Goal: Task Accomplishment & Management: Manage account settings

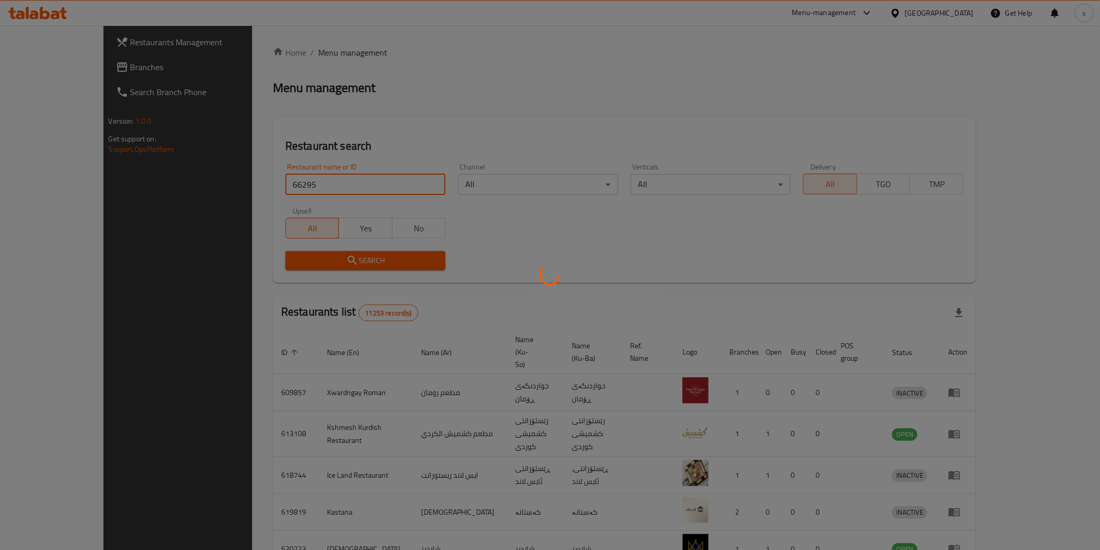
drag, startPoint x: 0, startPoint y: 0, endPoint x: 300, endPoint y: 186, distance: 352.8
click at [300, 186] on div at bounding box center [550, 275] width 1100 height 550
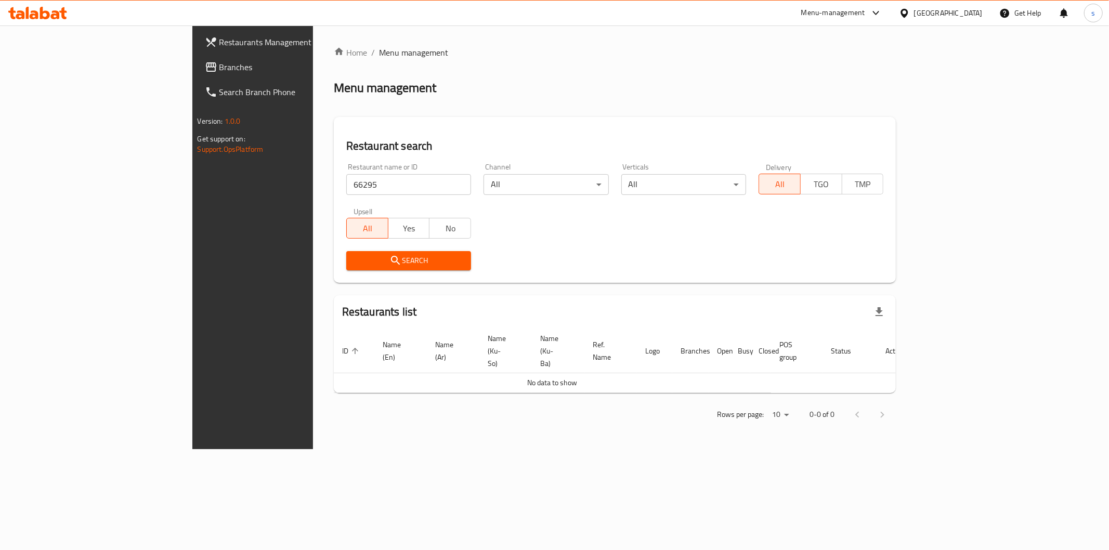
click at [346, 175] on input "66295" at bounding box center [408, 184] width 125 height 21
type input "662951"
click button "Search" at bounding box center [408, 260] width 125 height 19
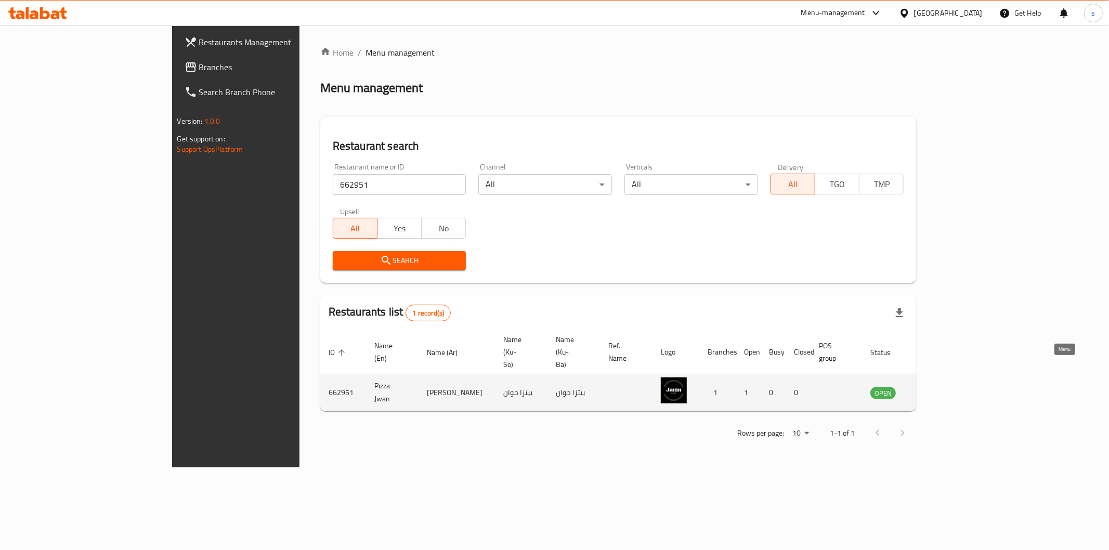
click at [937, 386] on icon "enhanced table" at bounding box center [931, 392] width 12 height 12
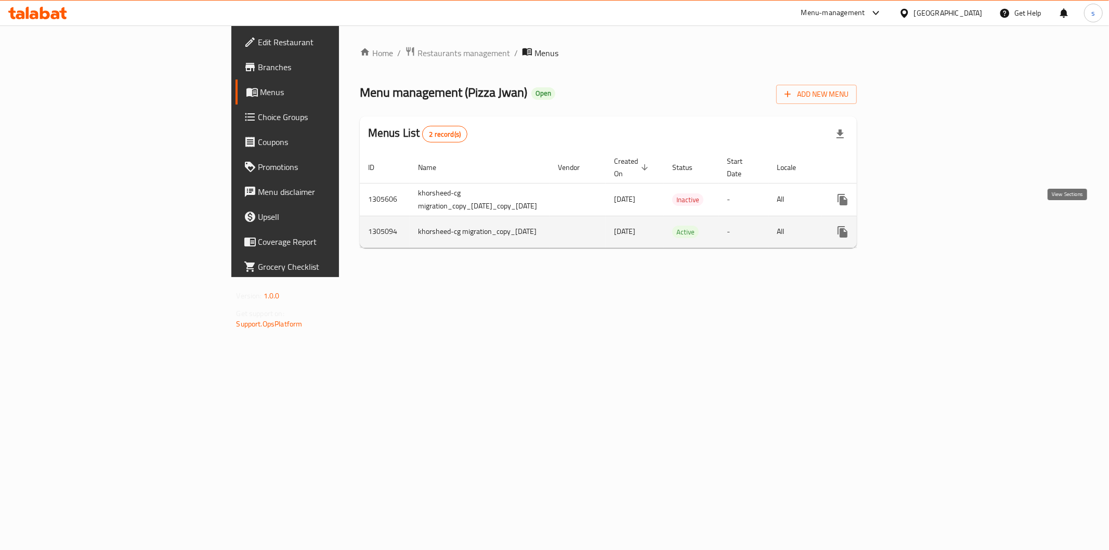
click at [930, 224] on link "enhanced table" at bounding box center [917, 231] width 25 height 25
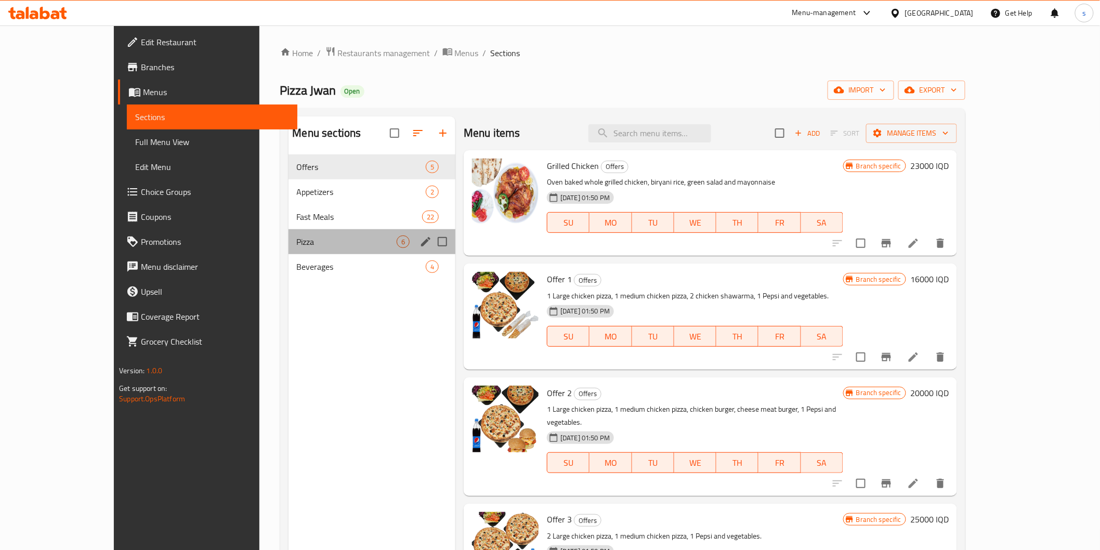
click at [308, 253] on div "Pizza 6" at bounding box center [372, 241] width 167 height 25
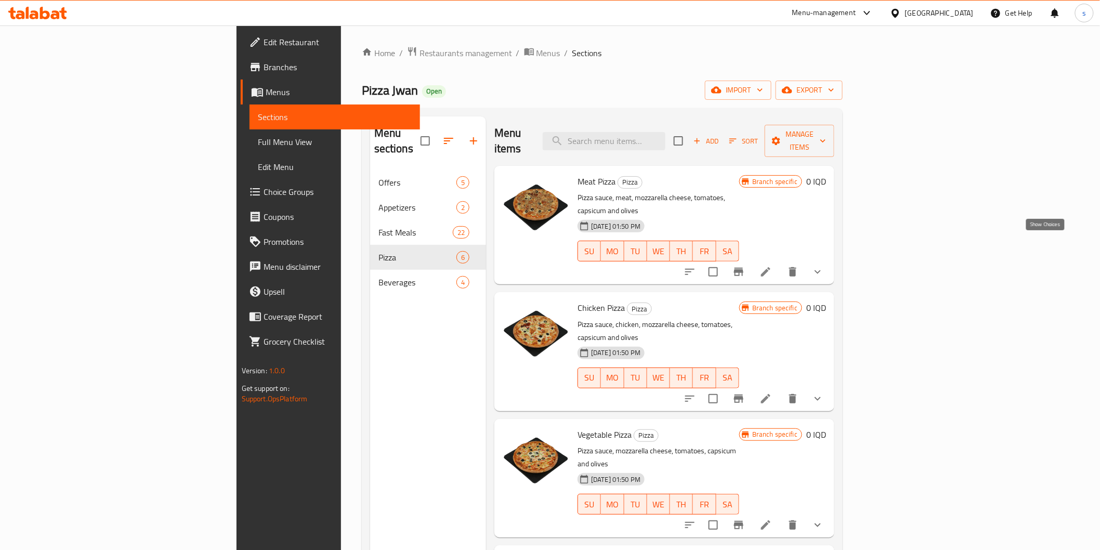
click at [824, 266] on icon "show more" at bounding box center [818, 272] width 12 height 12
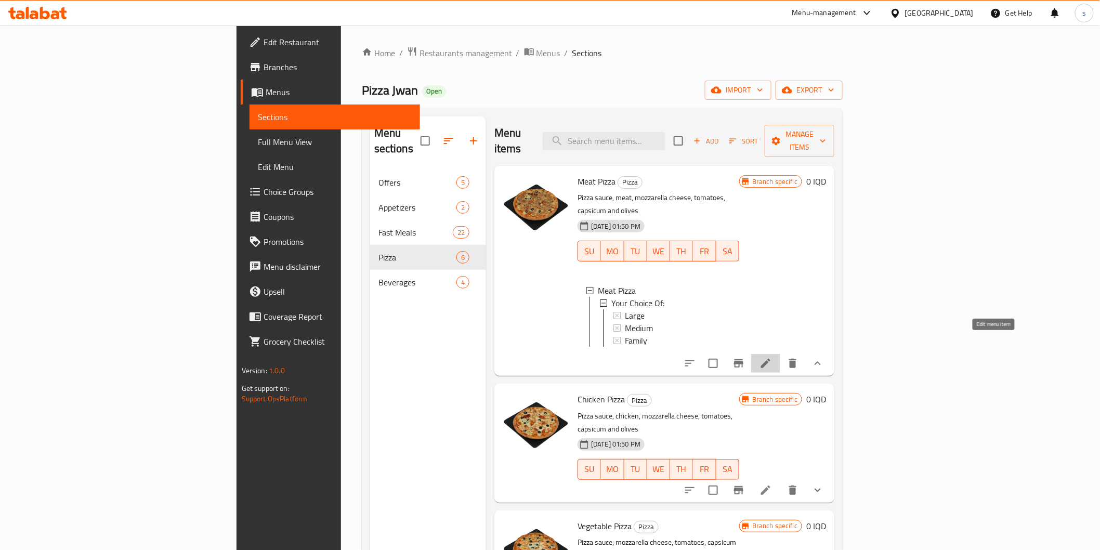
click at [772, 357] on icon at bounding box center [766, 363] width 12 height 12
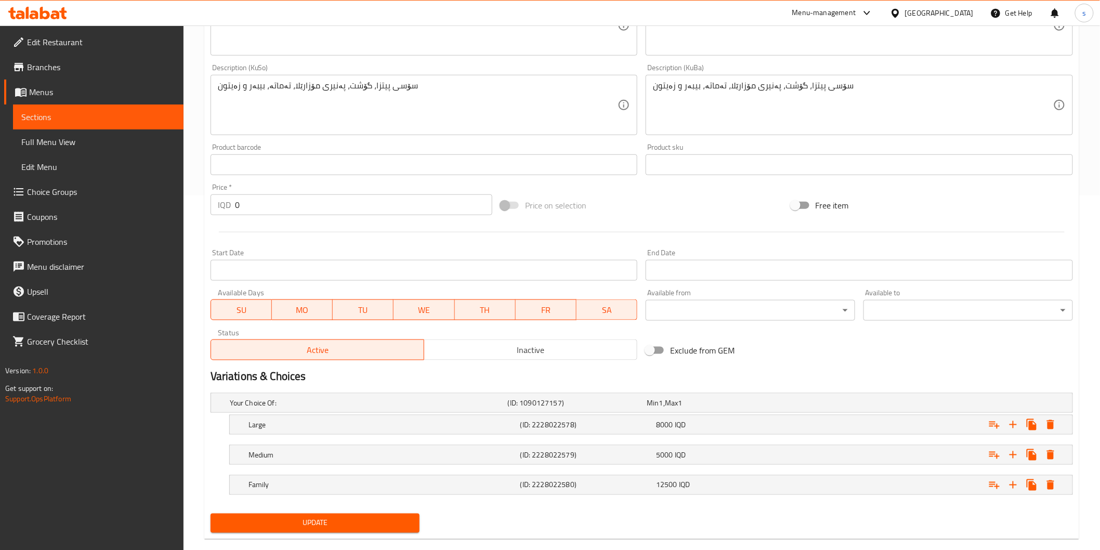
scroll to position [372, 0]
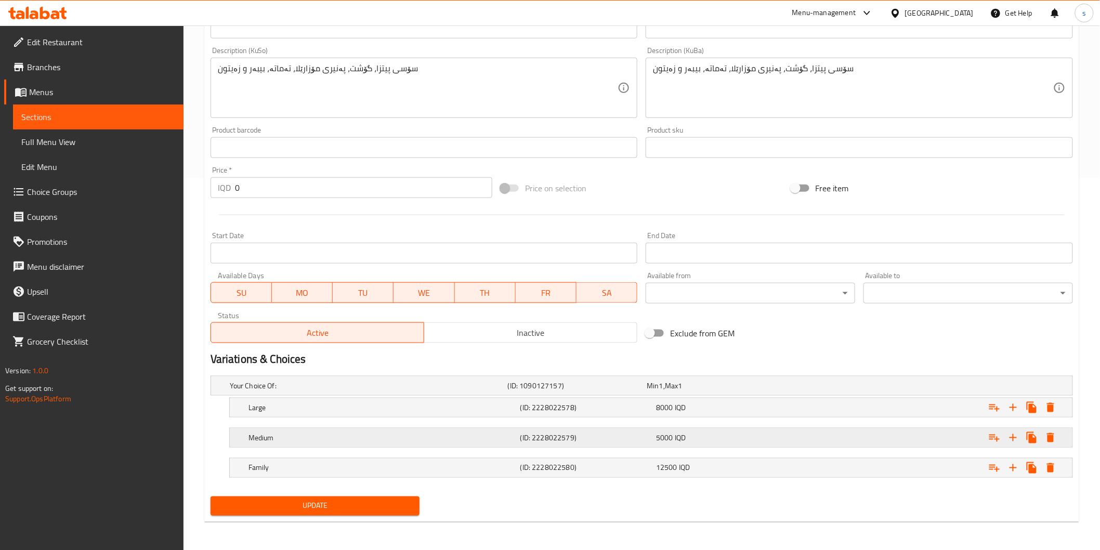
click at [366, 397] on div "Medium (ID: 2228022579) 5000 IQD" at bounding box center [645, 385] width 835 height 23
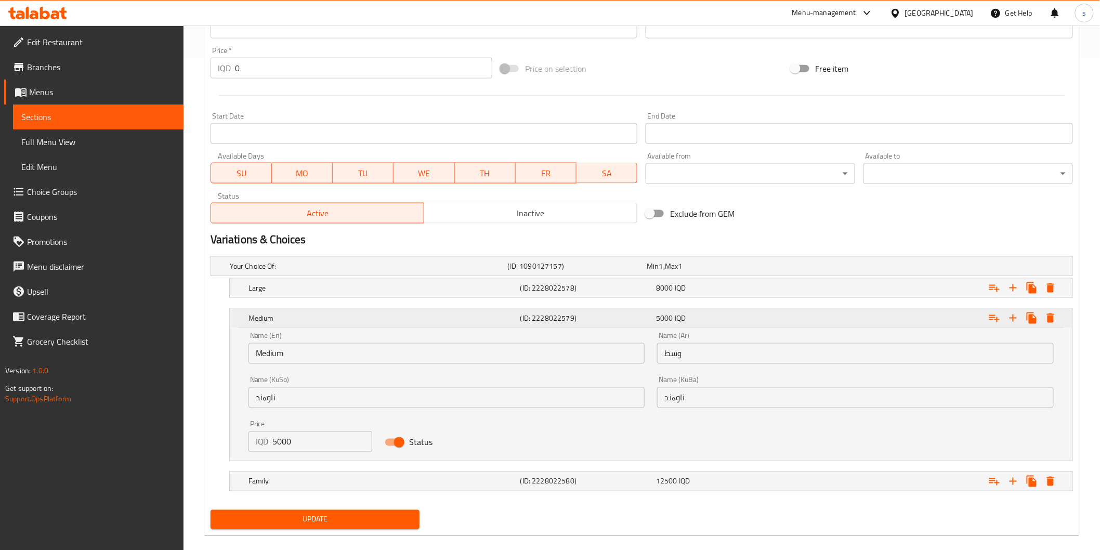
scroll to position [505, 0]
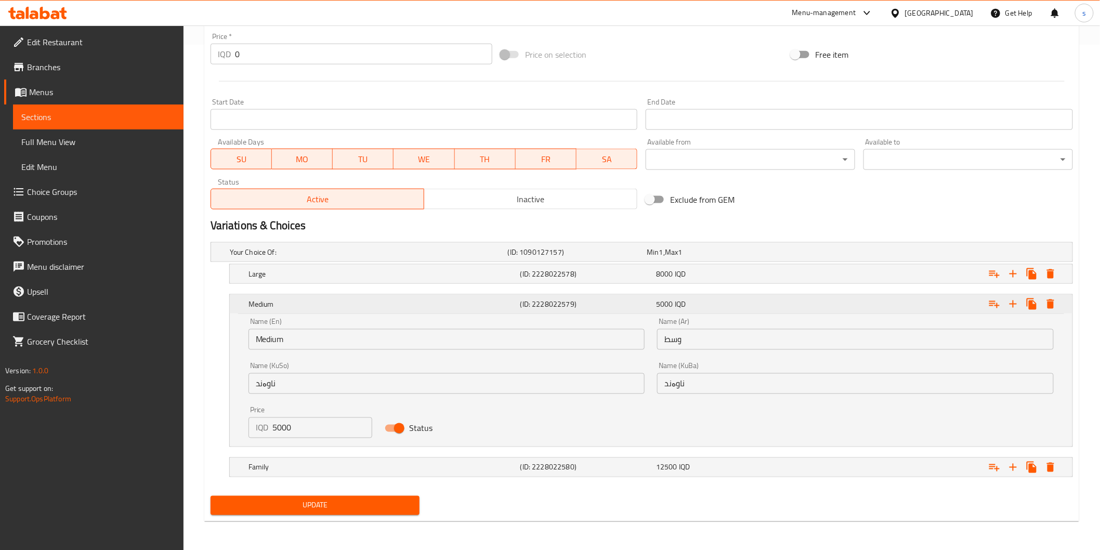
click at [402, 303] on h5 "Medium" at bounding box center [383, 304] width 268 height 10
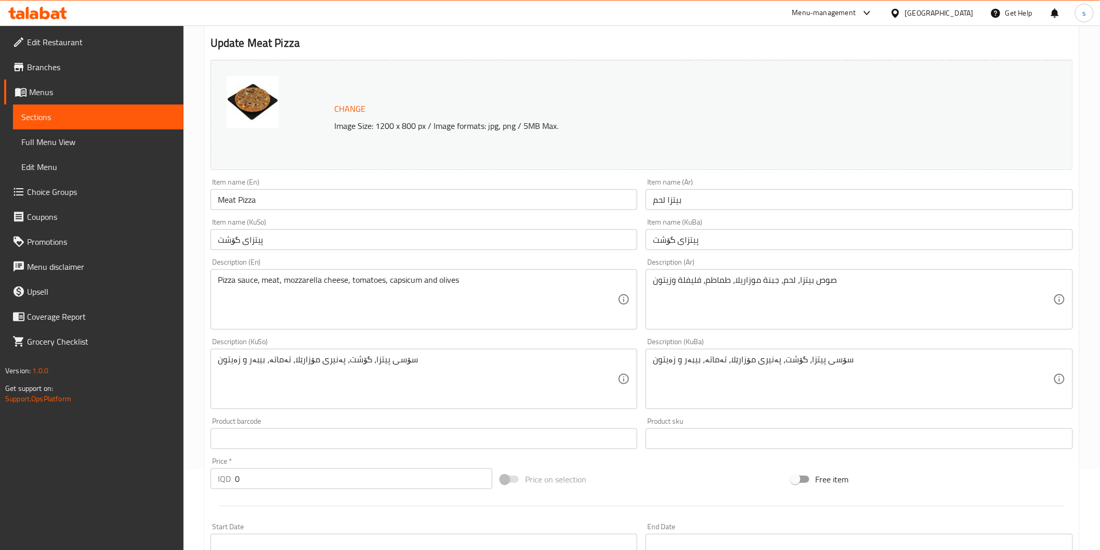
scroll to position [0, 0]
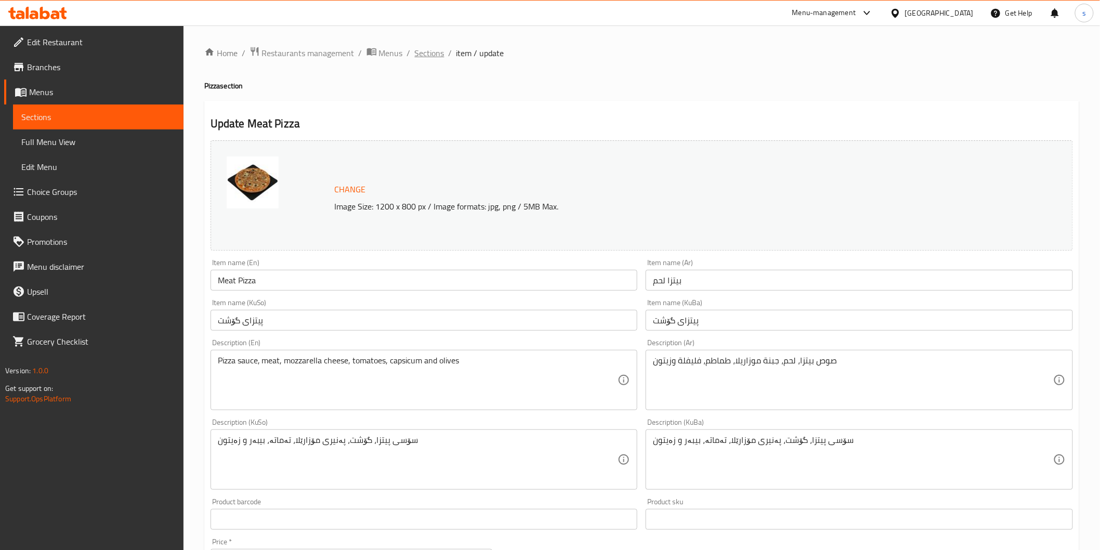
click at [439, 58] on span "Sections" at bounding box center [430, 53] width 30 height 12
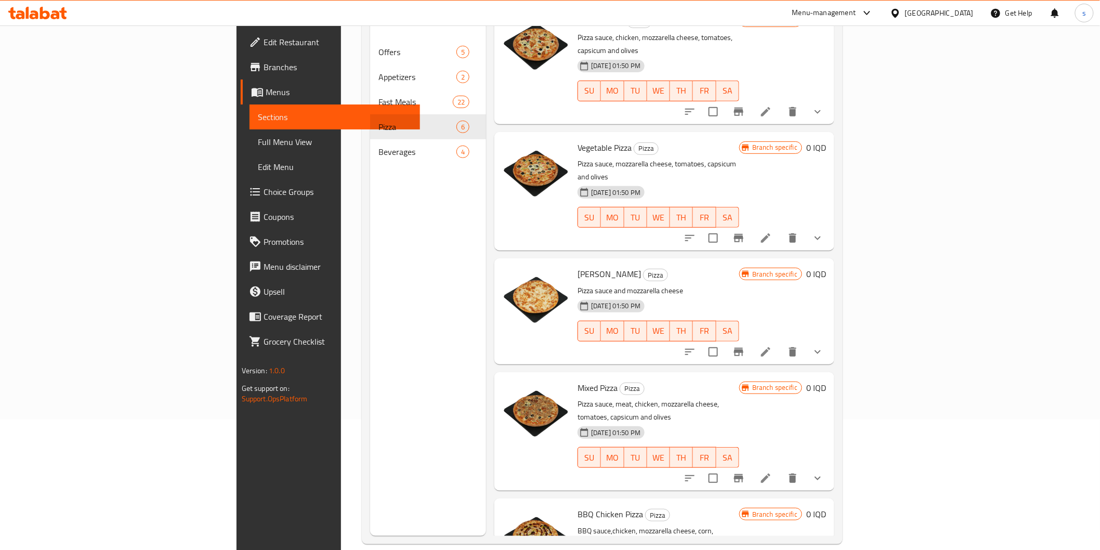
scroll to position [146, 0]
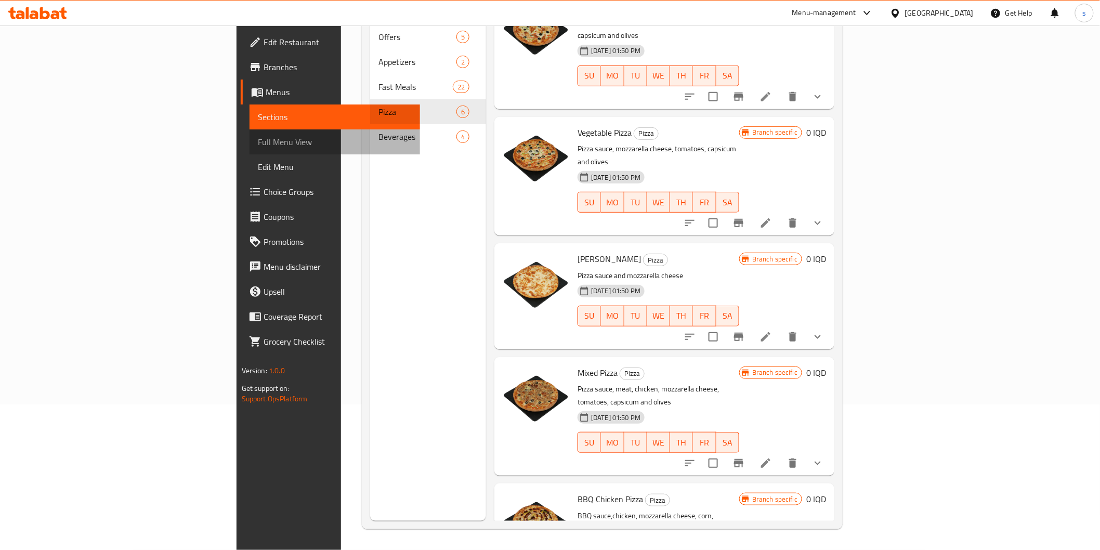
click at [258, 137] on span "Full Menu View" at bounding box center [335, 142] width 154 height 12
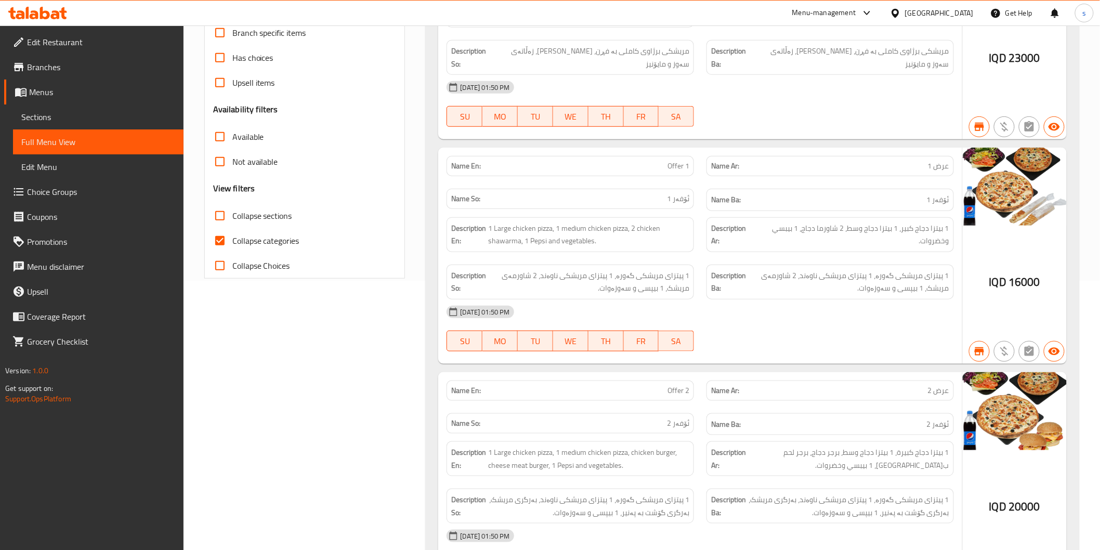
scroll to position [319, 0]
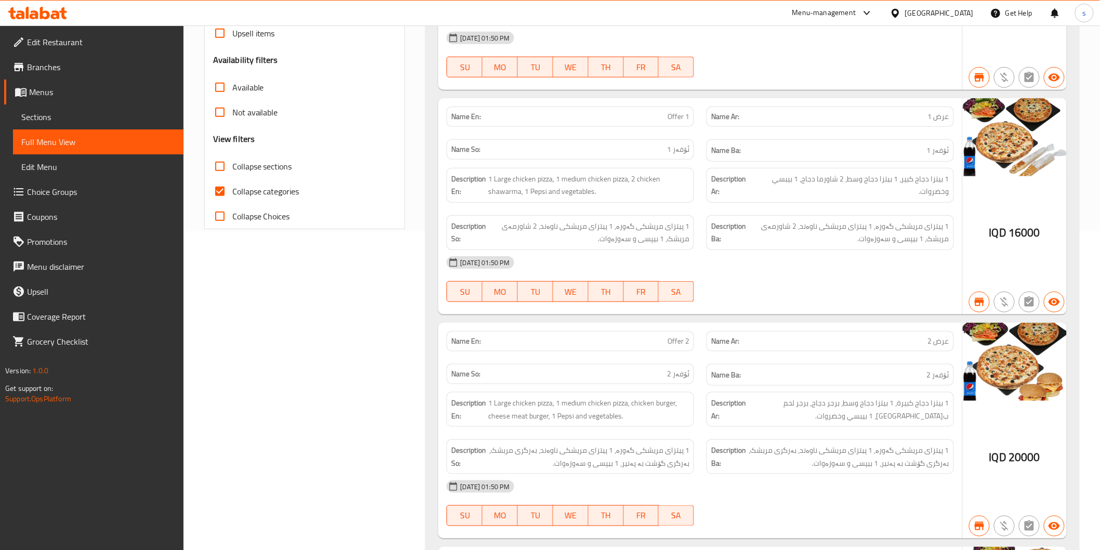
click at [243, 173] on span "Collapse sections" at bounding box center [262, 166] width 60 height 12
click at [232, 173] on input "Collapse sections" at bounding box center [219, 166] width 25 height 25
checkbox input "true"
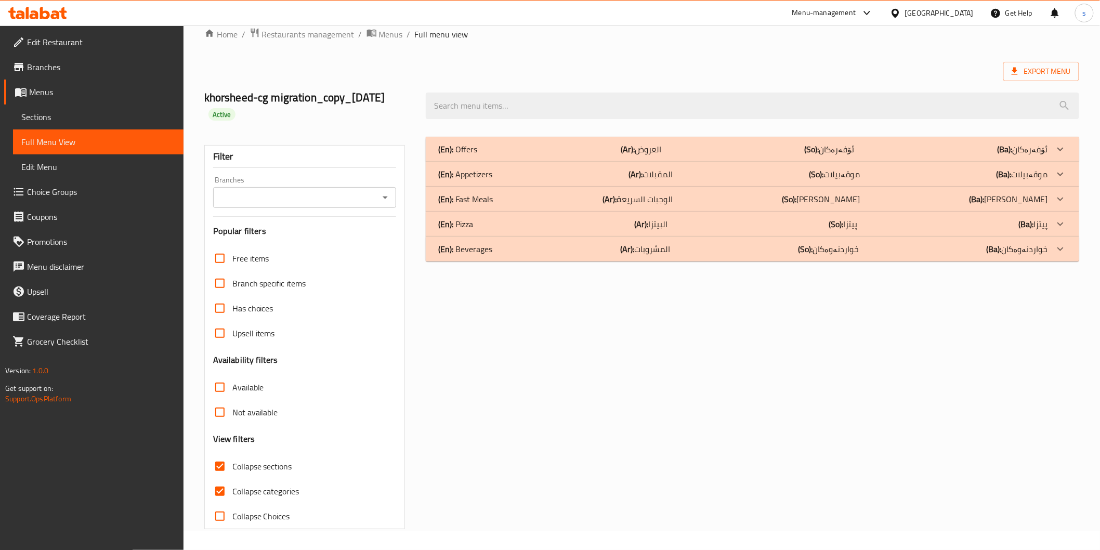
scroll to position [18, 0]
click at [282, 489] on span "Collapse categories" at bounding box center [265, 492] width 67 height 12
click at [232, 489] on input "Collapse categories" at bounding box center [219, 491] width 25 height 25
checkbox input "false"
click at [466, 156] on p "(En): Pizza" at bounding box center [457, 150] width 39 height 12
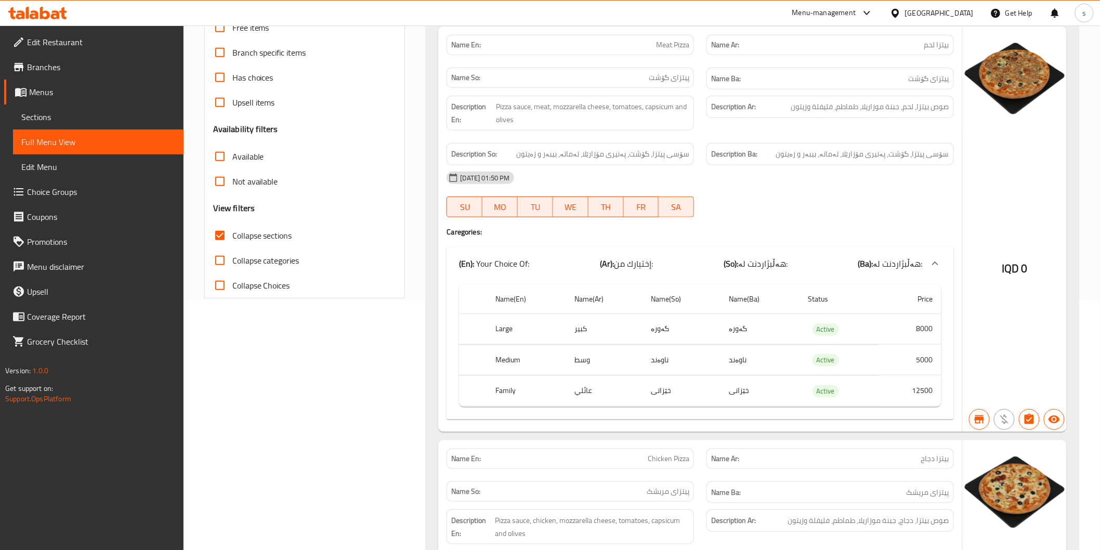
scroll to position [191, 0]
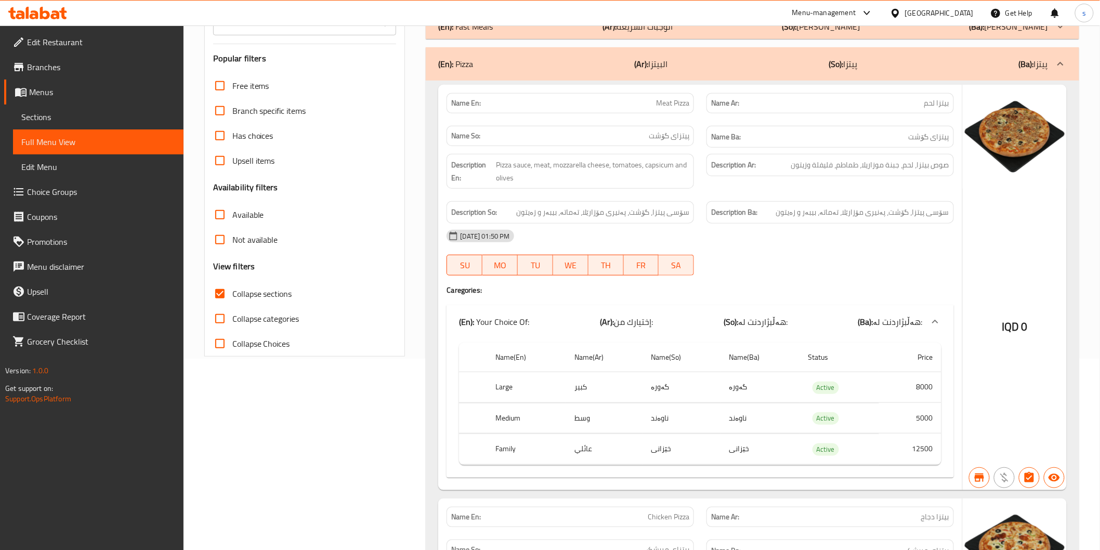
click at [63, 11] on icon at bounding box center [62, 13] width 7 height 12
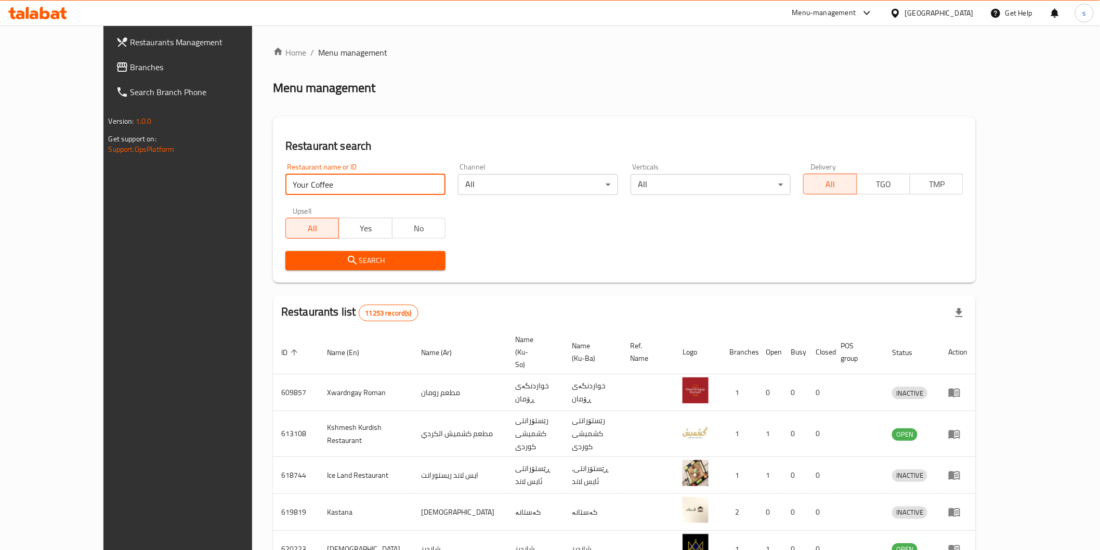
type input "Your Coffee"
click button "Search" at bounding box center [365, 260] width 160 height 19
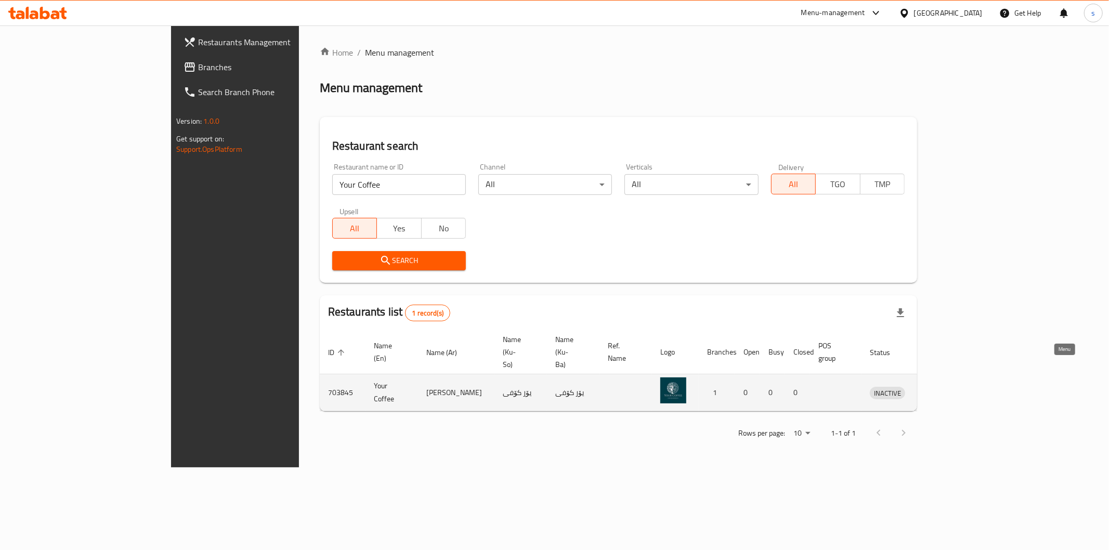
click at [939, 386] on icon "enhanced table" at bounding box center [932, 392] width 12 height 12
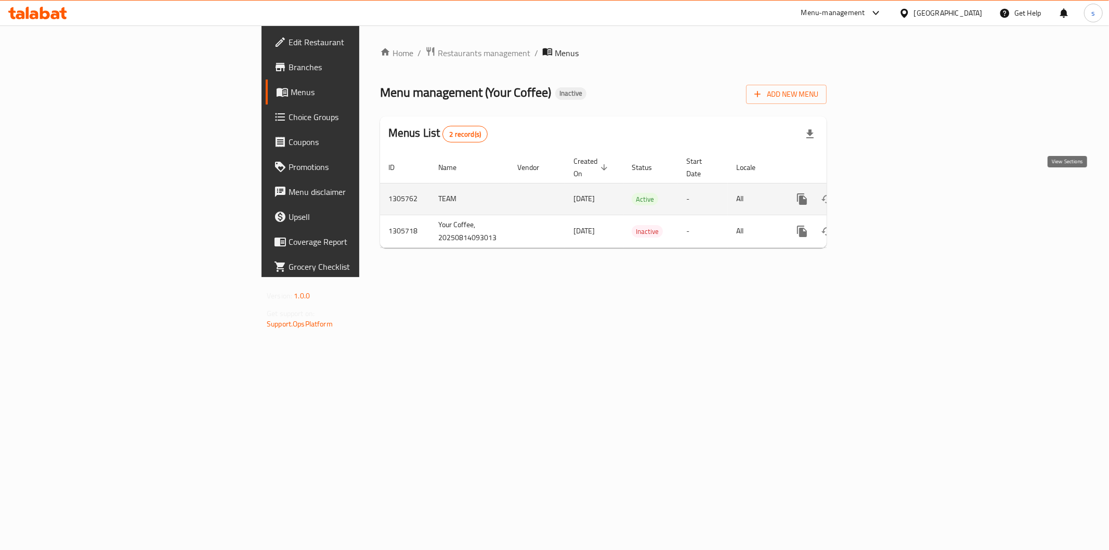
click at [883, 193] on icon "enhanced table" at bounding box center [877, 199] width 12 height 12
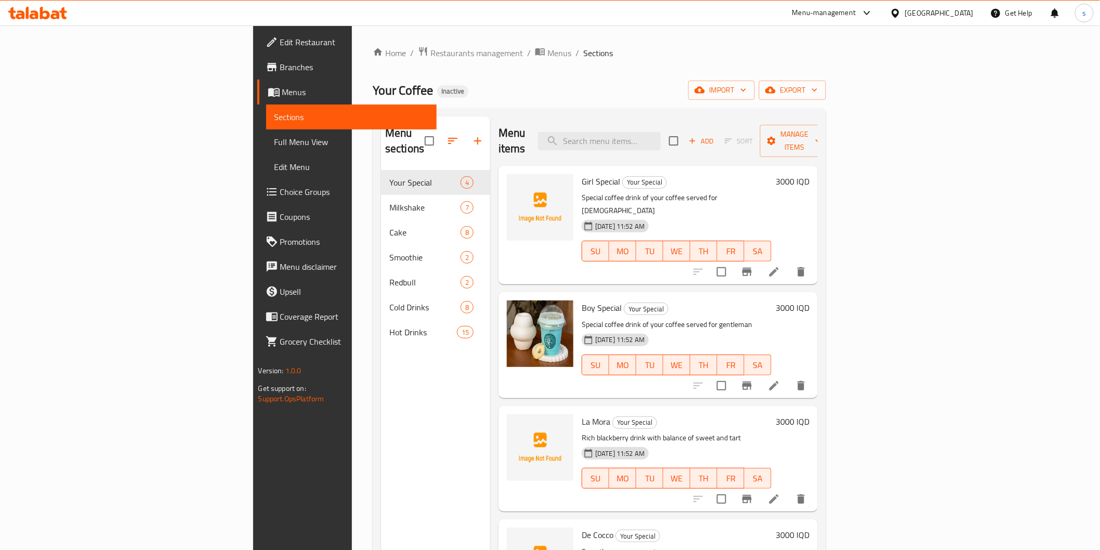
click at [275, 141] on span "Full Menu View" at bounding box center [352, 142] width 154 height 12
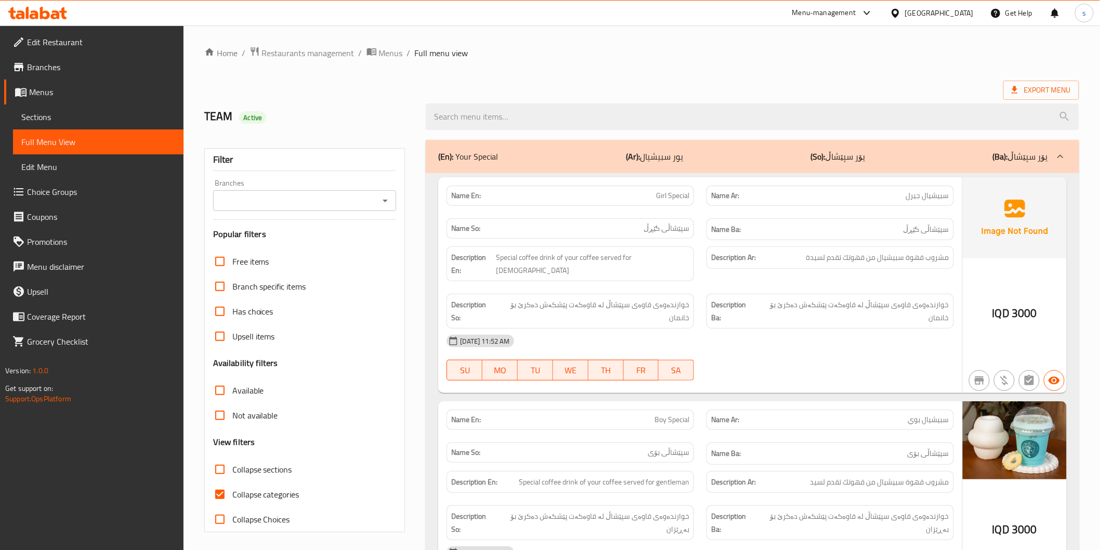
click at [328, 195] on input "Branches" at bounding box center [296, 200] width 160 height 15
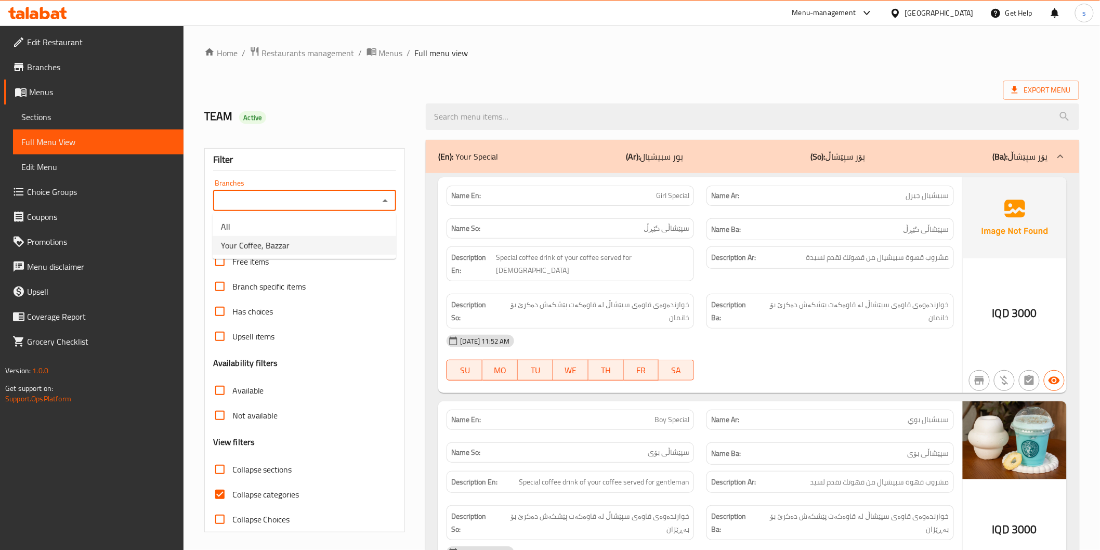
click at [329, 241] on li "Your Coffee, Bazzar" at bounding box center [305, 245] width 184 height 19
type input "Your Coffee, Bazzar"
click at [252, 477] on label "Collapse sections" at bounding box center [249, 469] width 85 height 25
click at [232, 477] on input "Collapse sections" at bounding box center [219, 469] width 25 height 25
checkbox input "true"
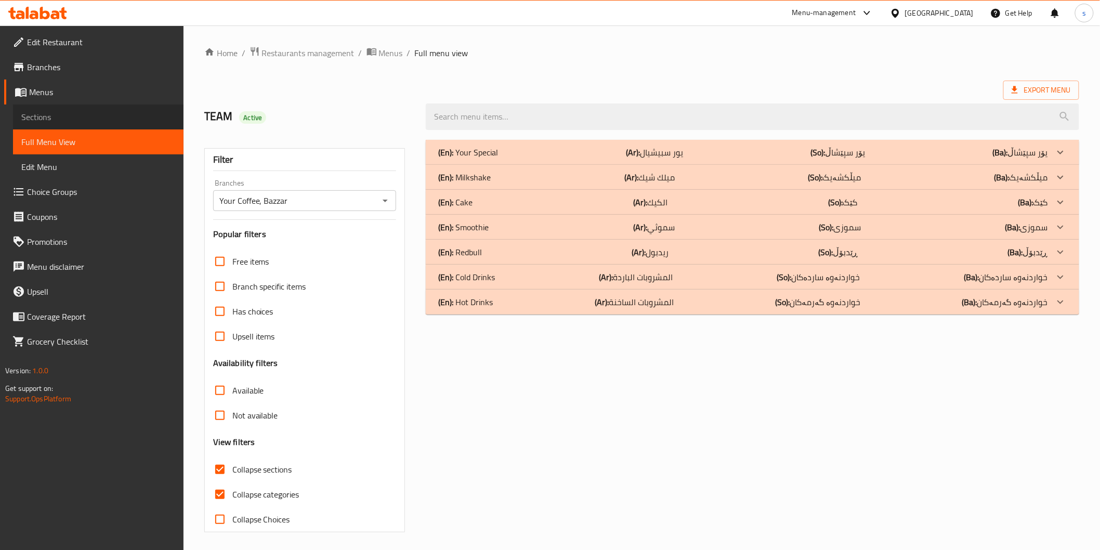
click at [104, 125] on link "Sections" at bounding box center [98, 117] width 171 height 25
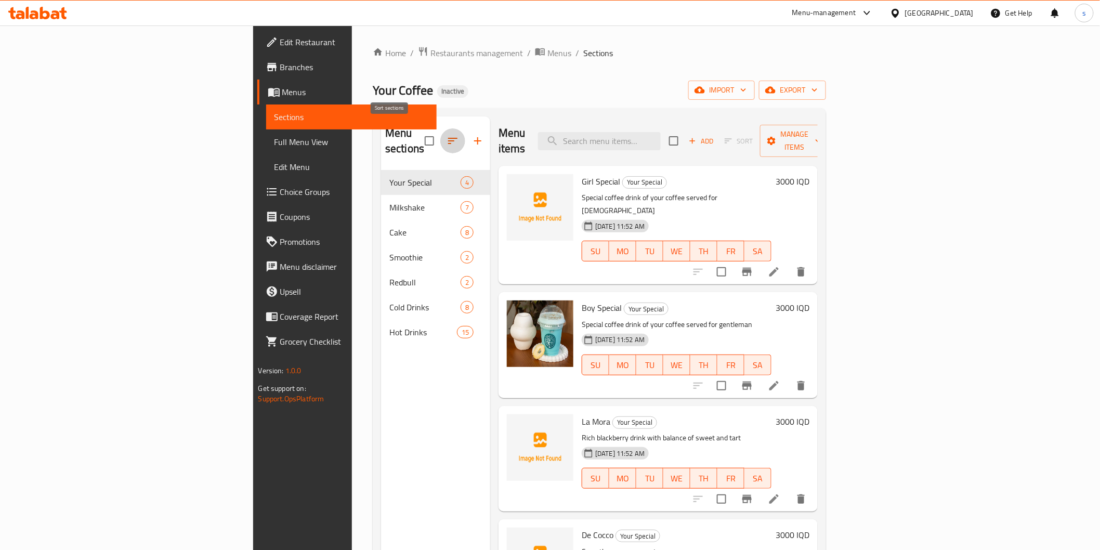
click at [440, 128] on button "button" at bounding box center [452, 140] width 25 height 25
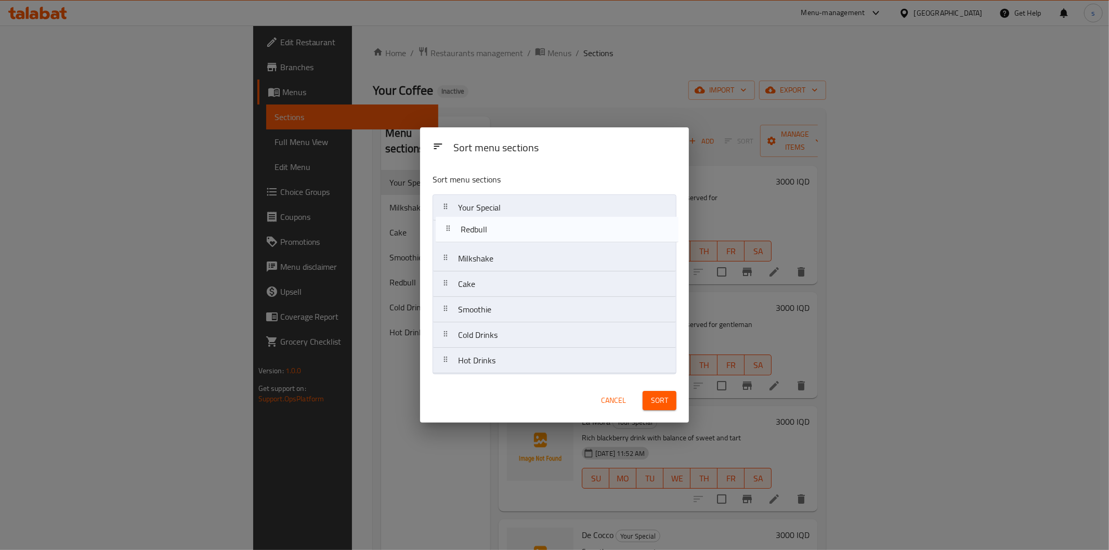
drag, startPoint x: 476, startPoint y: 310, endPoint x: 479, endPoint y: 222, distance: 89.0
click at [479, 222] on nav "Your Special Milkshake Cake Smoothie Redbull Cold Drinks Hot Drinks" at bounding box center [555, 283] width 244 height 179
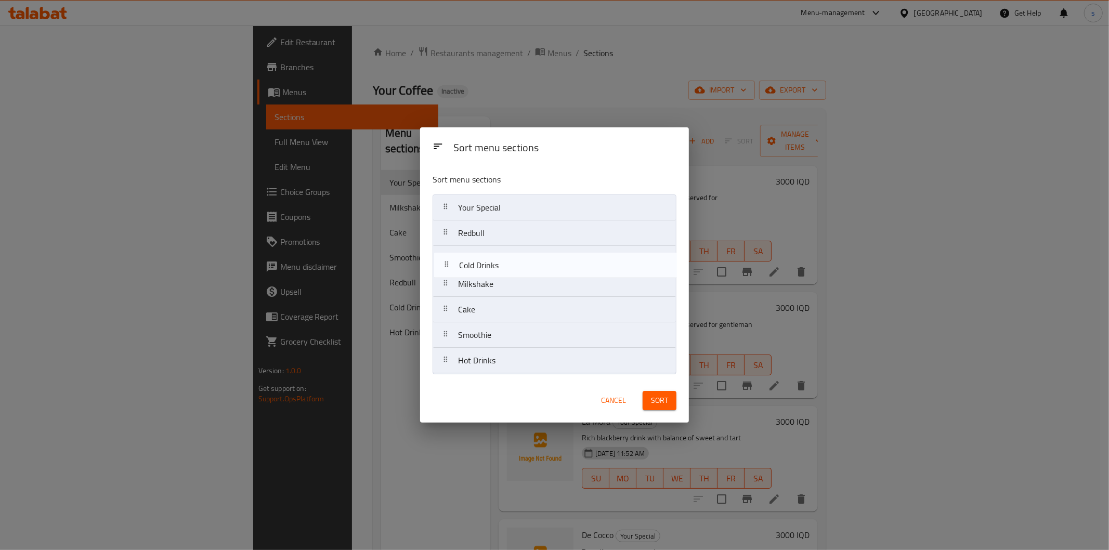
drag, startPoint x: 493, startPoint y: 345, endPoint x: 494, endPoint y: 269, distance: 75.4
click at [494, 269] on nav "Your Special Redbull Milkshake Cake Smoothie Cold Drinks Hot Drinks" at bounding box center [555, 283] width 244 height 179
drag, startPoint x: 494, startPoint y: 335, endPoint x: 497, endPoint y: 271, distance: 64.0
click at [497, 271] on nav "Your Special Redbull Cold Drinks Milkshake Cake Smoothie Hot Drinks" at bounding box center [555, 283] width 244 height 179
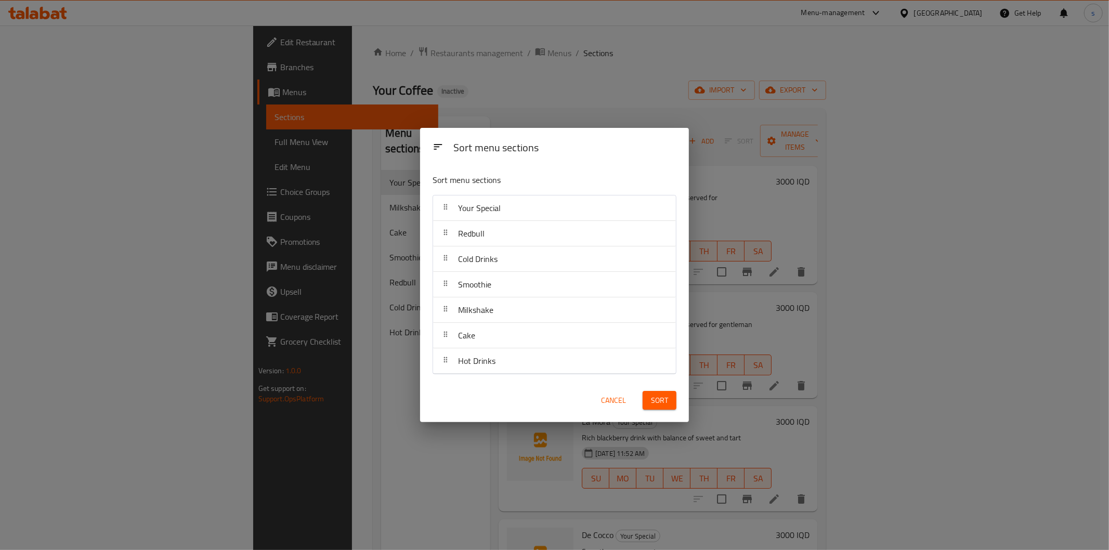
click at [671, 397] on button "Sort" at bounding box center [660, 400] width 34 height 19
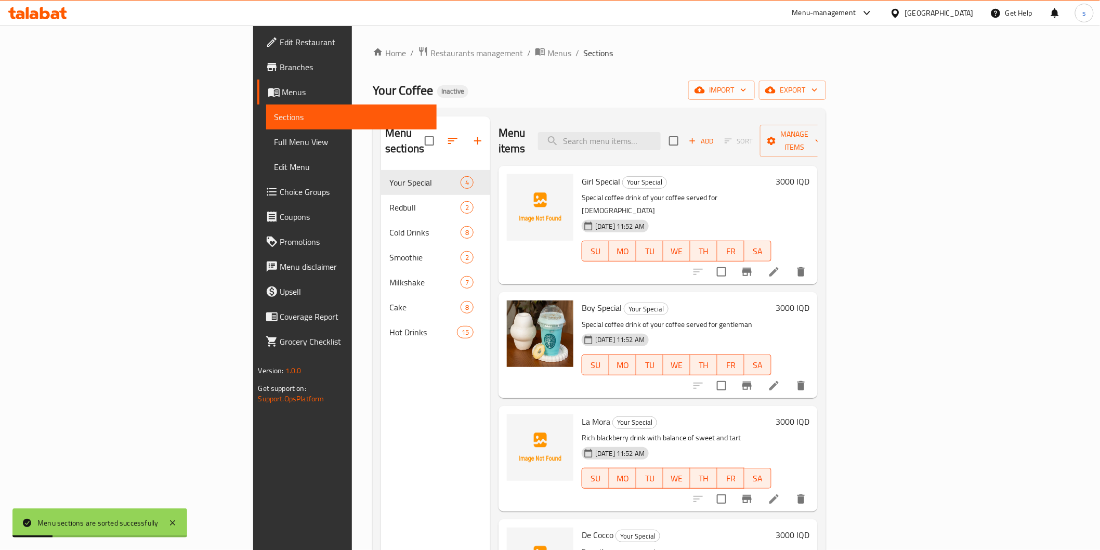
click at [275, 146] on span "Full Menu View" at bounding box center [352, 142] width 154 height 12
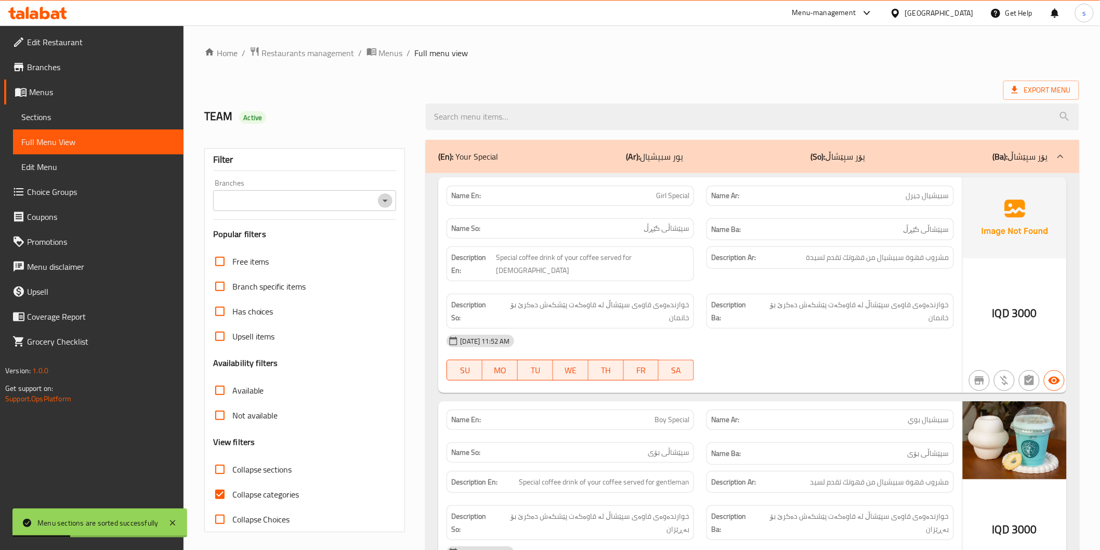
click at [383, 195] on icon "Open" at bounding box center [385, 200] width 12 height 12
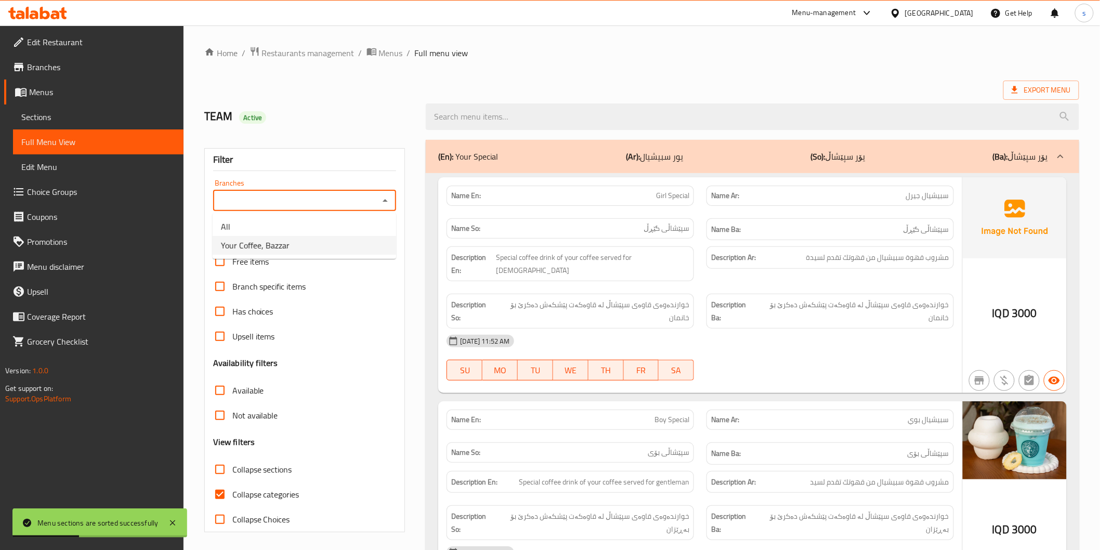
click at [370, 243] on li "Your Coffee, Bazzar" at bounding box center [305, 245] width 184 height 19
type input "Your Coffee, Bazzar"
click at [266, 466] on span "Collapse sections" at bounding box center [262, 469] width 60 height 12
click at [232, 466] on input "Collapse sections" at bounding box center [219, 469] width 25 height 25
checkbox input "true"
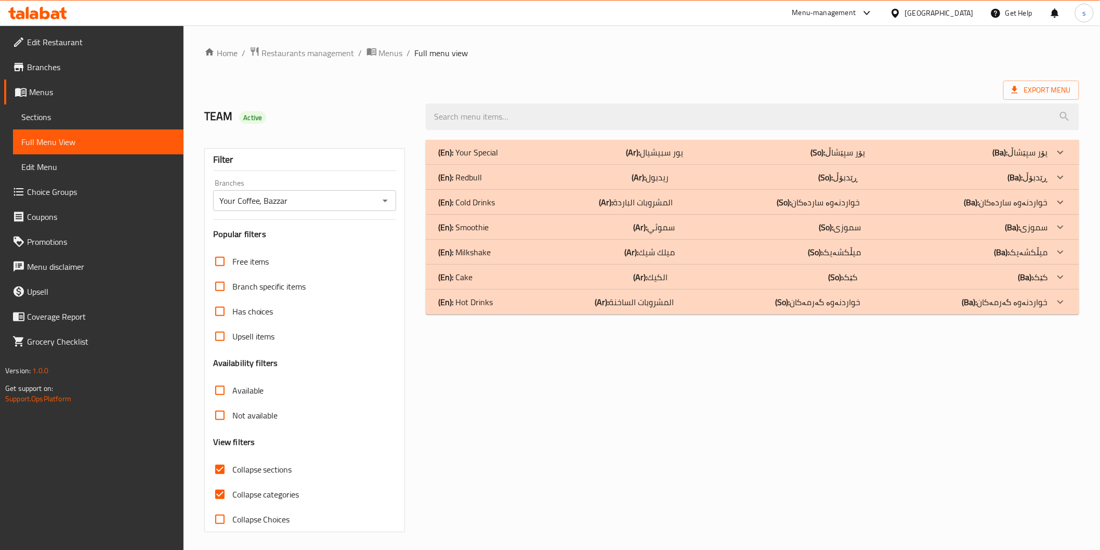
click at [819, 159] on p "(So): خواردنەوە گەرمەکان" at bounding box center [838, 152] width 55 height 12
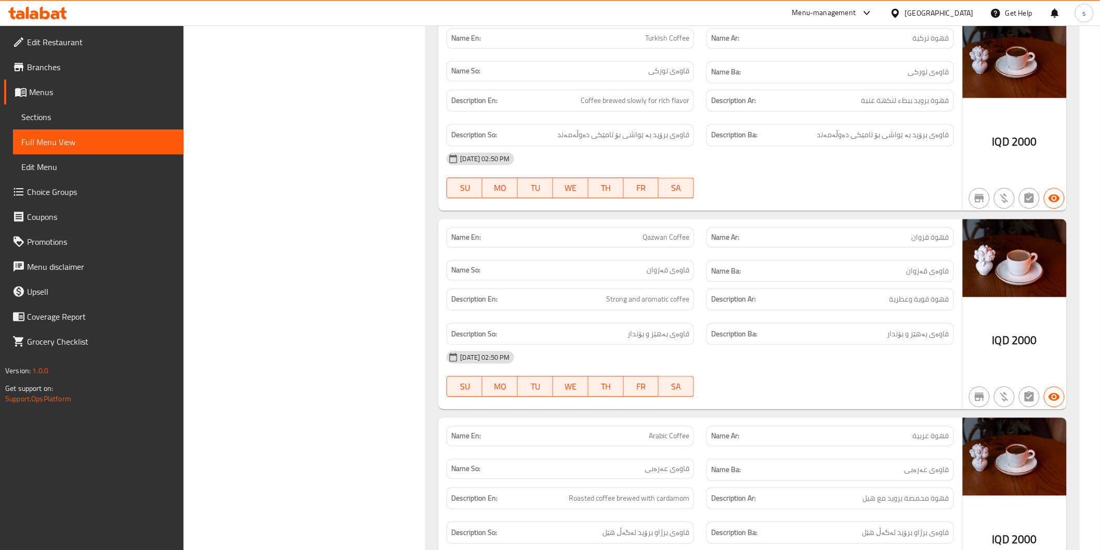
scroll to position [2542, 0]
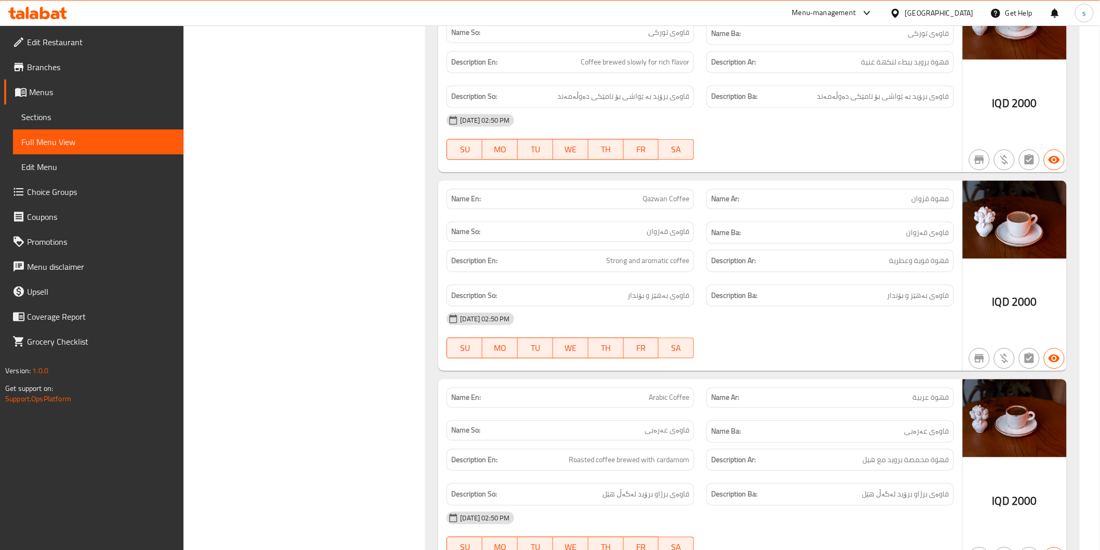
click at [669, 200] on span "Qazwan Coffee" at bounding box center [666, 198] width 47 height 11
copy span "Qazwan Coffee"
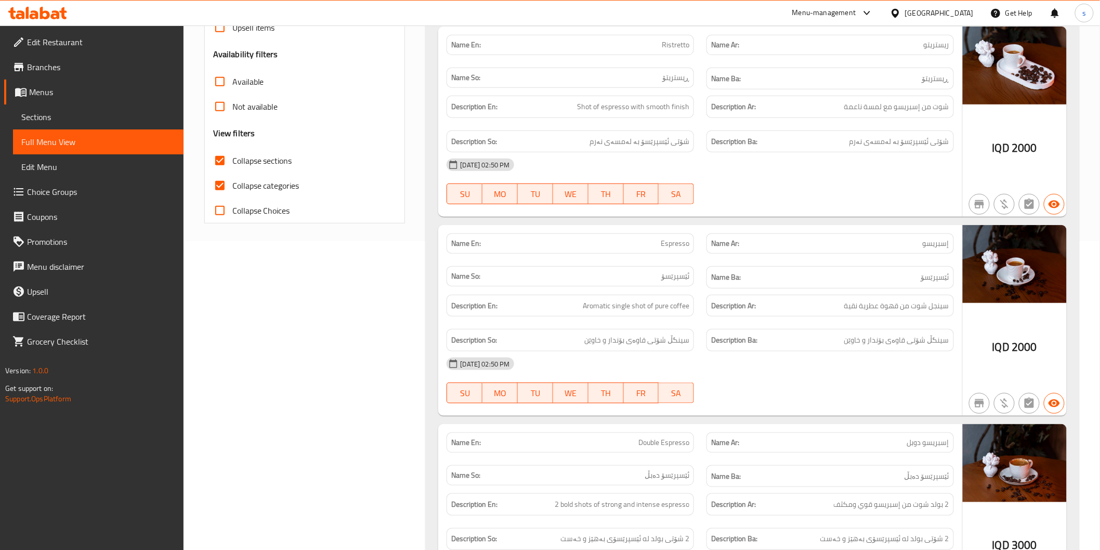
scroll to position [0, 0]
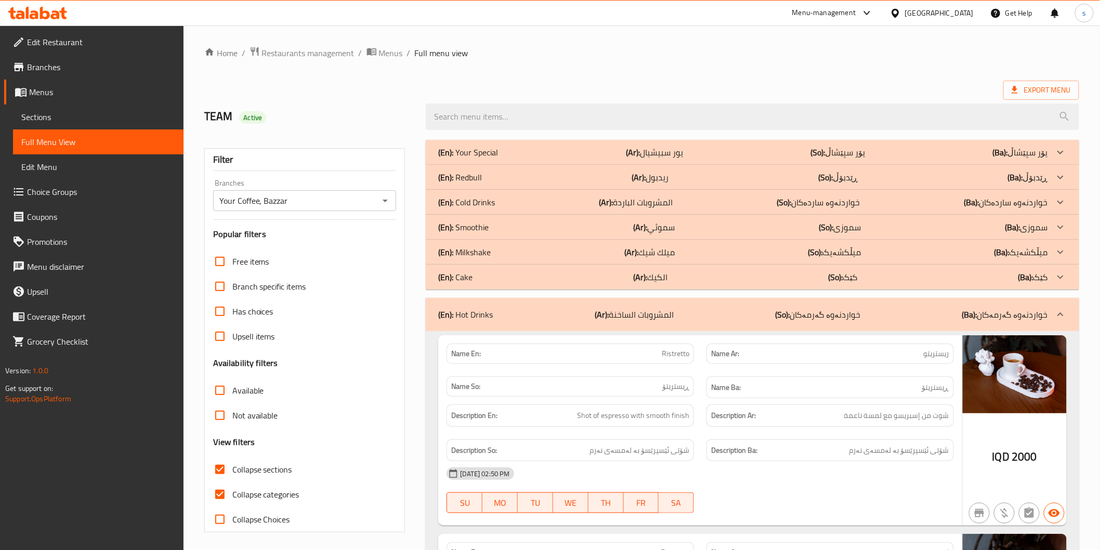
click at [621, 159] on div "(En): Milkshake (Ar): ميلك شيك (So): میڵکشەیک (Ba): میڵکشەیک" at bounding box center [742, 152] width 609 height 12
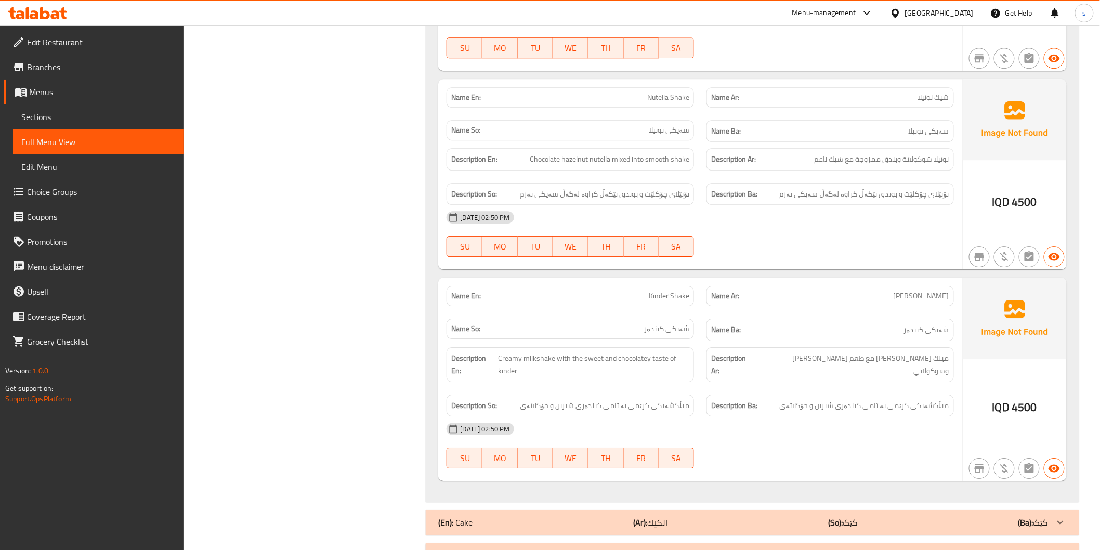
scroll to position [1213, 0]
click at [764, 341] on div "Name Ba: شەیکی کیندەر" at bounding box center [830, 330] width 247 height 22
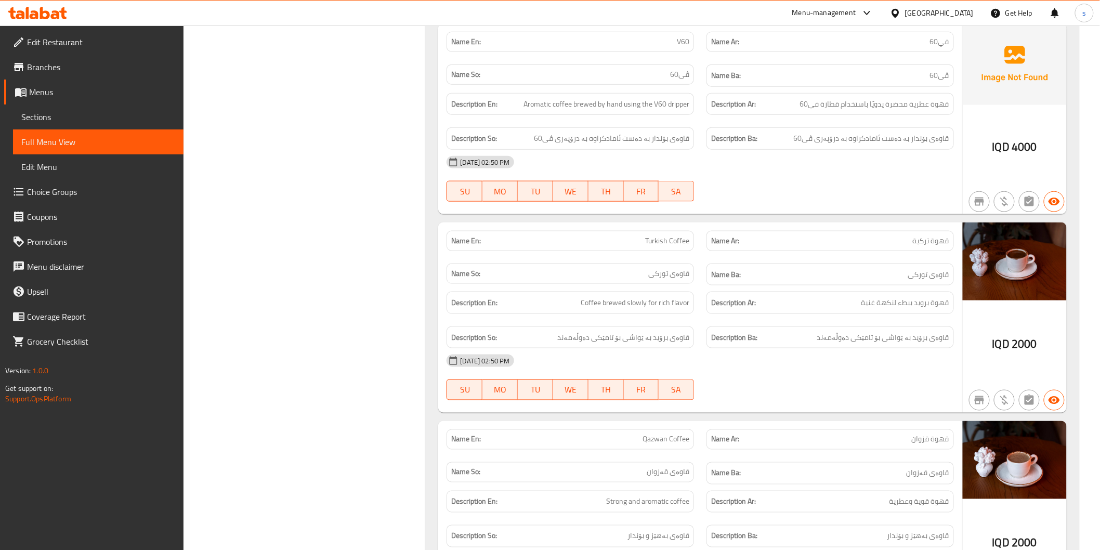
scroll to position [3791, 0]
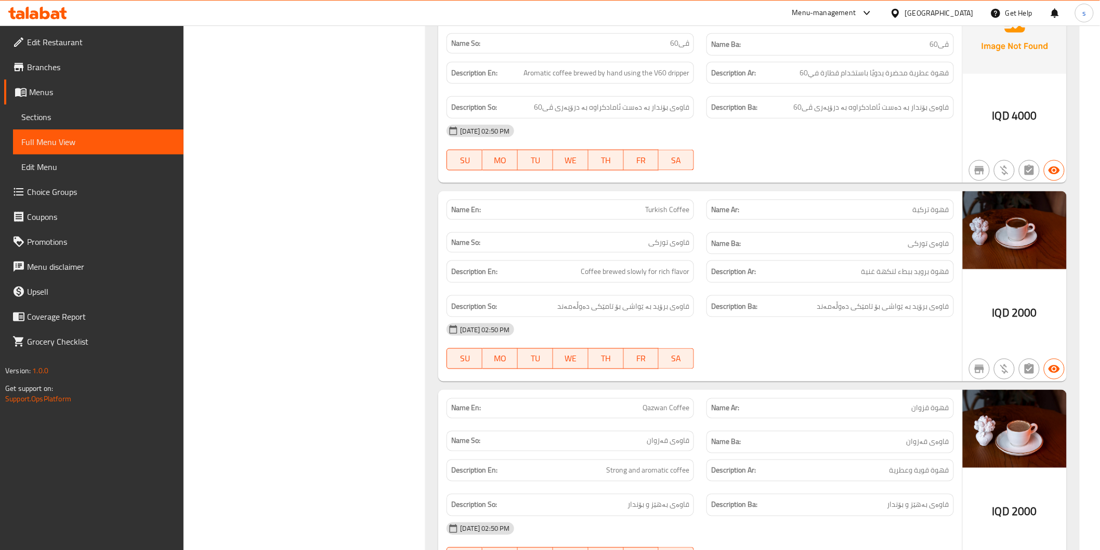
drag, startPoint x: 1095, startPoint y: 442, endPoint x: 1105, endPoint y: 444, distance: 10.1
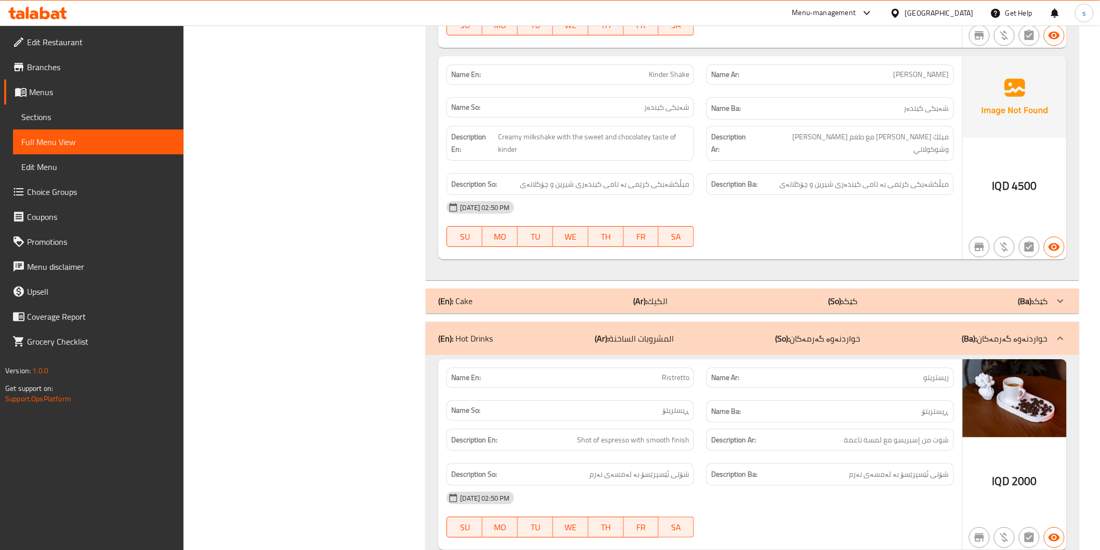
scroll to position [1419, 0]
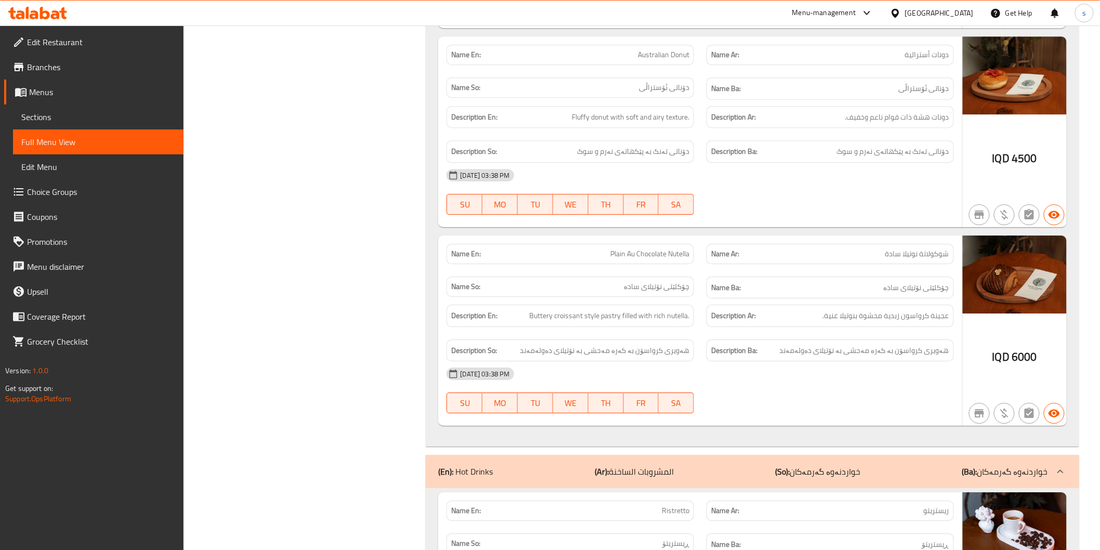
scroll to position [2921, 0]
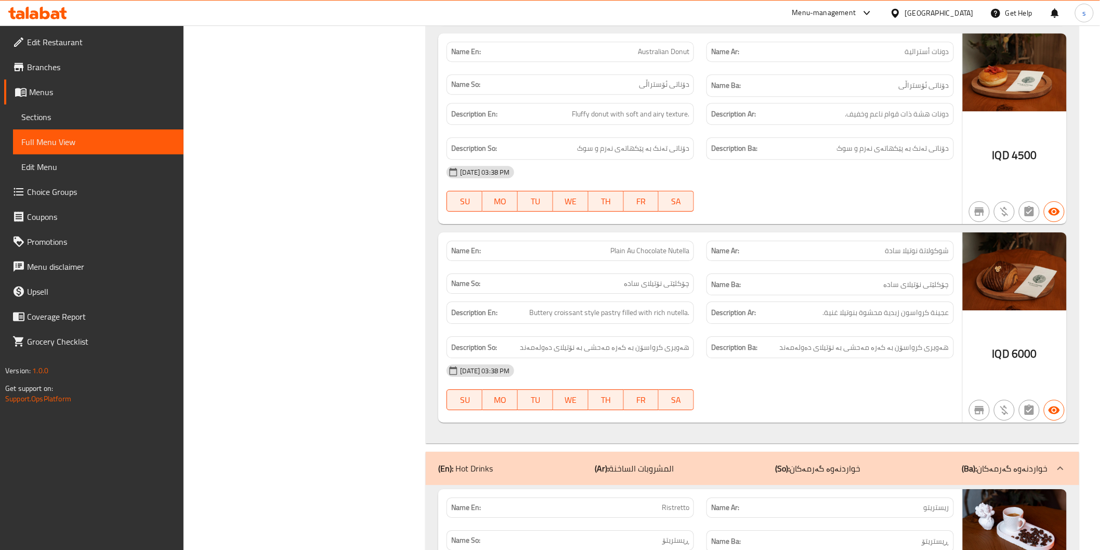
click at [620, 330] on div "Description En: Buttery croissant style pastry filled with rich nutella." at bounding box center [570, 312] width 260 height 35
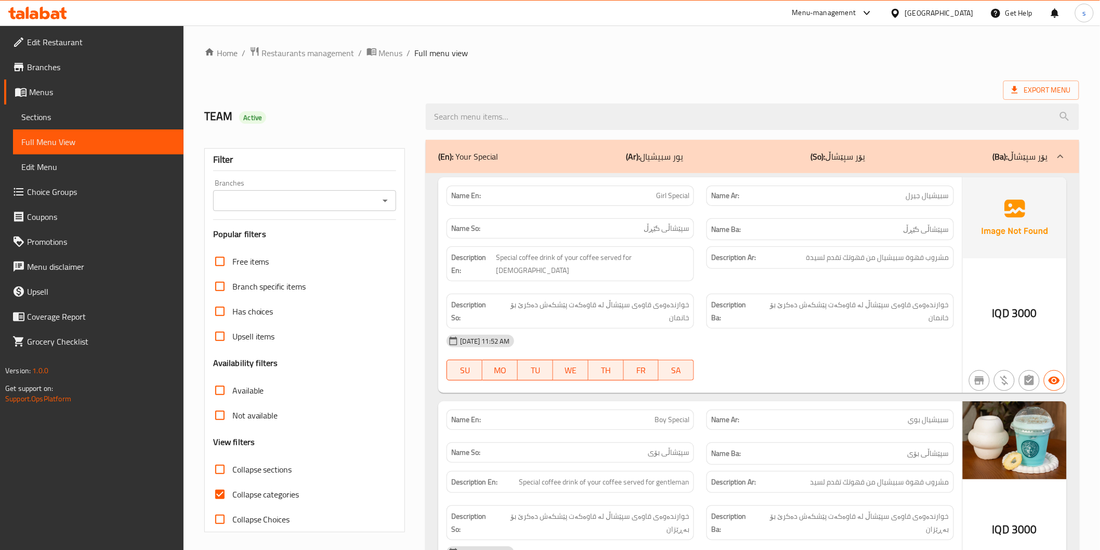
click at [87, 122] on span "Sections" at bounding box center [98, 117] width 154 height 12
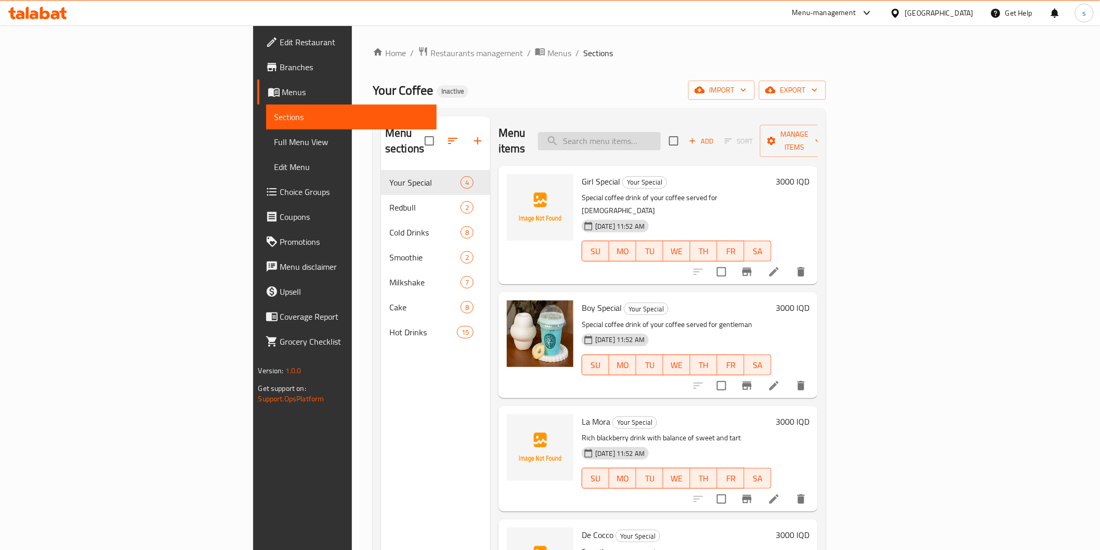
click at [661, 132] on input "search" at bounding box center [599, 141] width 123 height 18
paste input "Qazwan Coffee"
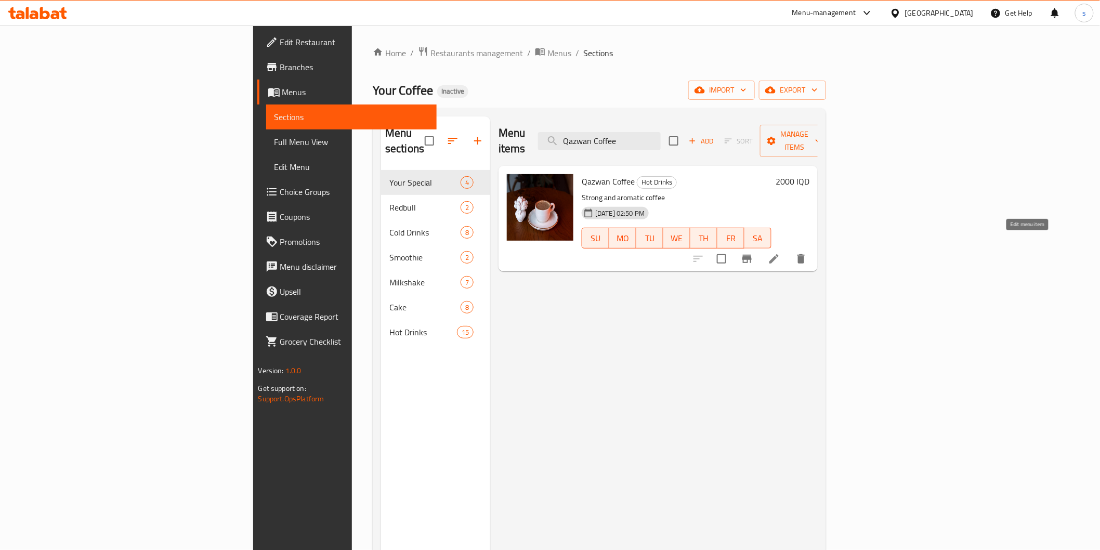
type input "Qazwan Coffee"
click at [780, 253] on icon at bounding box center [774, 259] width 12 height 12
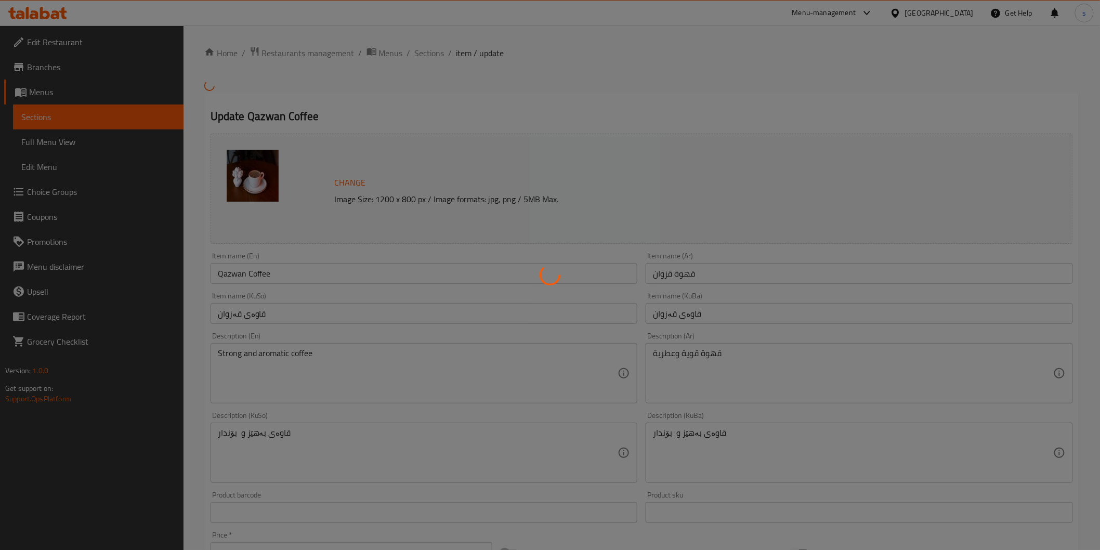
drag, startPoint x: 422, startPoint y: 362, endPoint x: 177, endPoint y: 352, distance: 245.1
click at [177, 352] on div at bounding box center [550, 275] width 1100 height 550
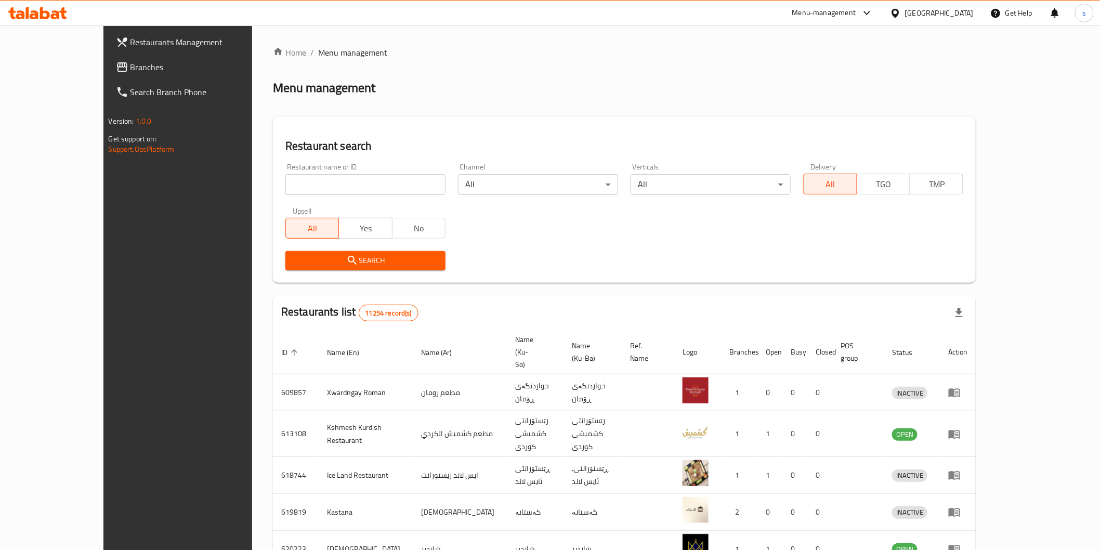
click at [393, 183] on input "search" at bounding box center [365, 184] width 160 height 21
paste input "MOD Cafe"
type input "MOD Cafe"
click button "Search" at bounding box center [365, 260] width 160 height 19
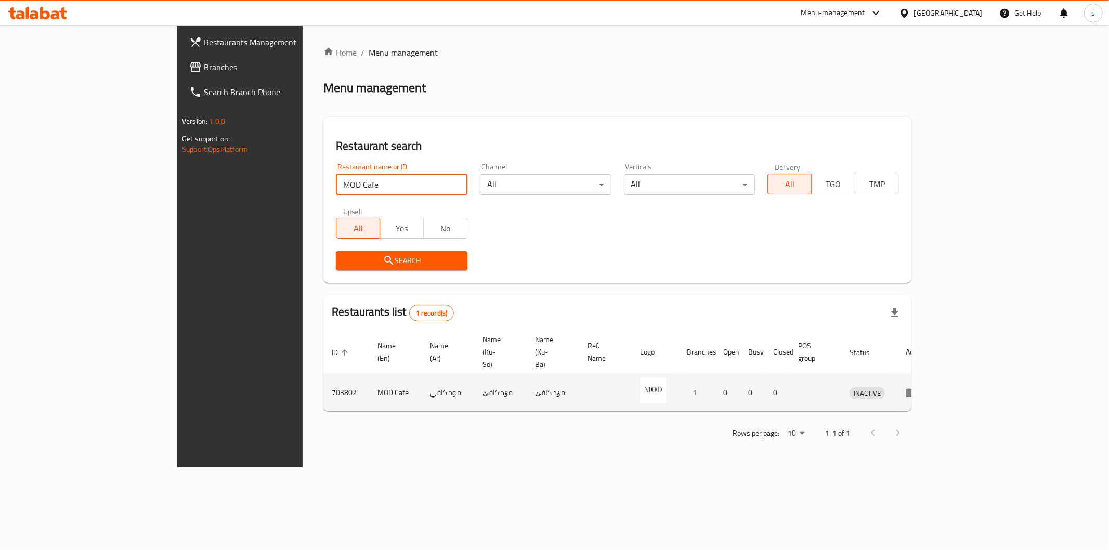
click at [933, 376] on td "enhanced table" at bounding box center [915, 392] width 36 height 37
click at [918, 386] on icon "enhanced table" at bounding box center [912, 392] width 12 height 12
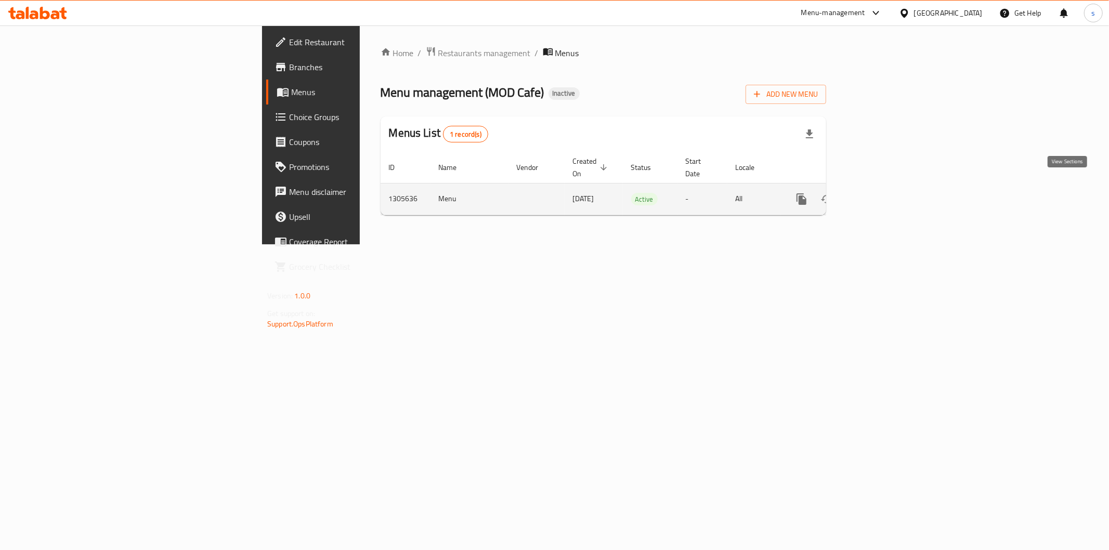
click at [889, 187] on link "enhanced table" at bounding box center [876, 199] width 25 height 25
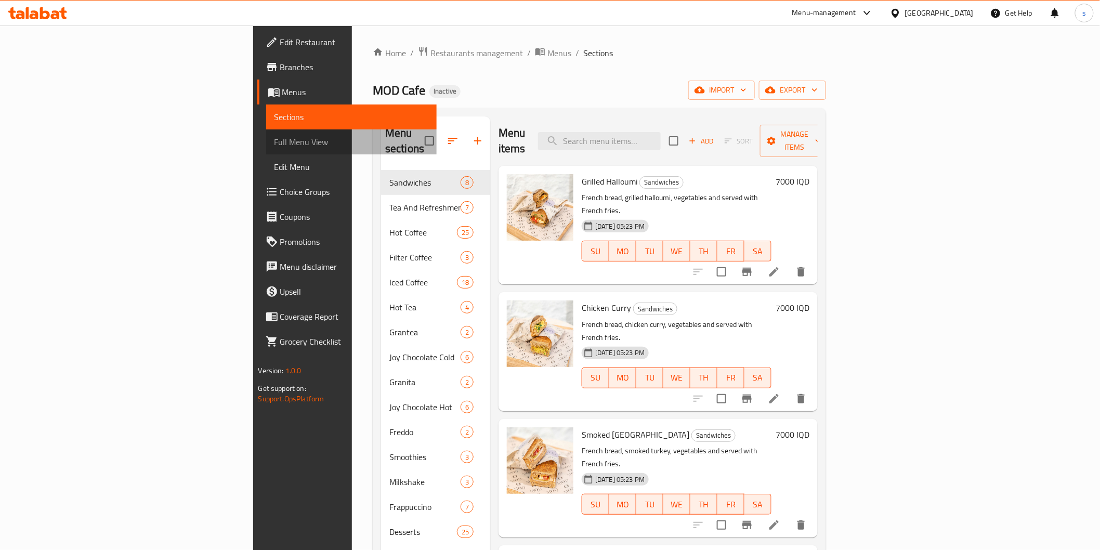
click at [275, 146] on span "Full Menu View" at bounding box center [352, 142] width 154 height 12
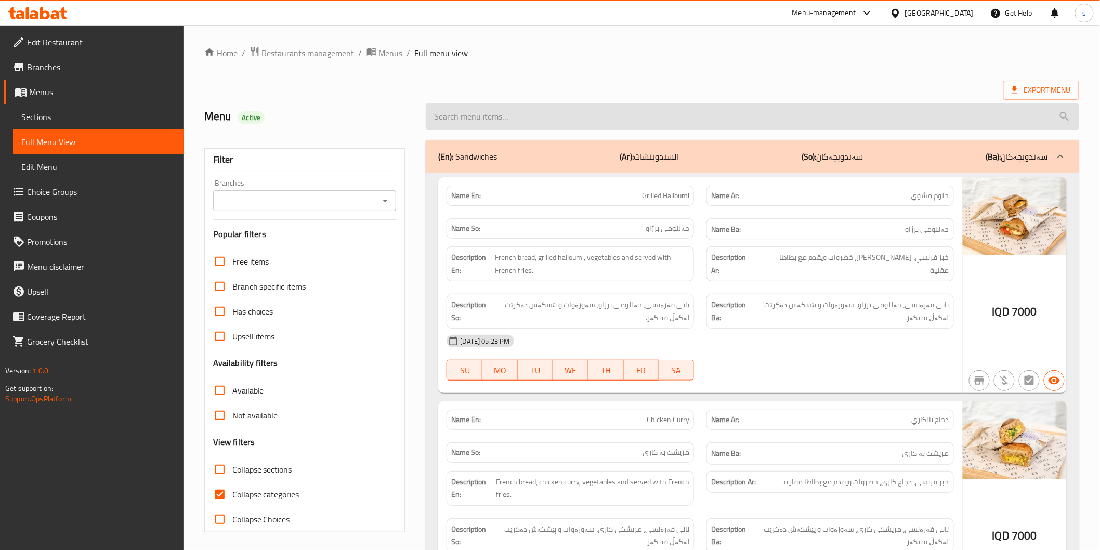
click at [526, 129] on input "search" at bounding box center [752, 116] width 653 height 27
paste input "beef mushroom wrap"
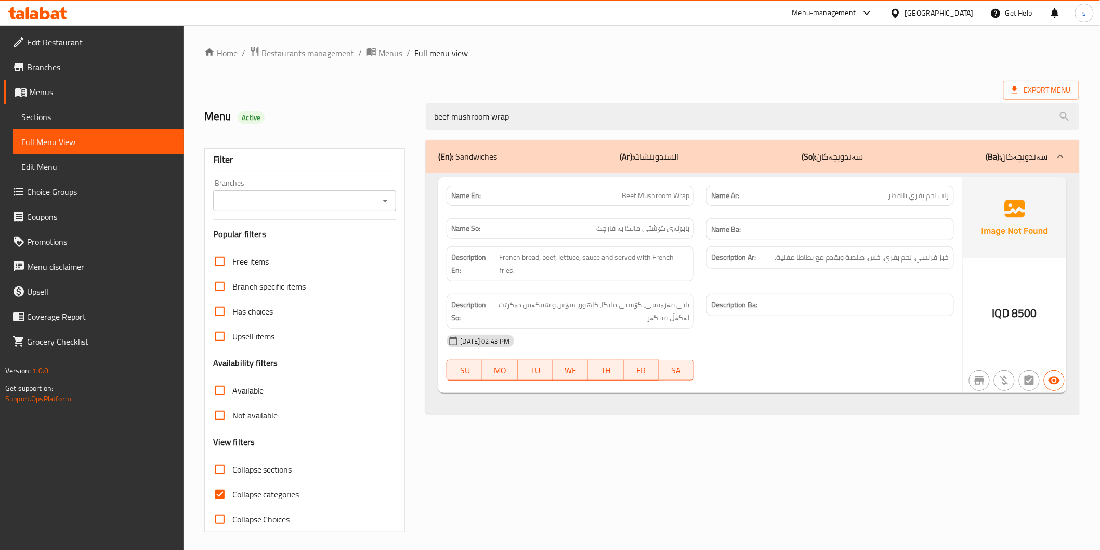
type input "beef mushroom wrap"
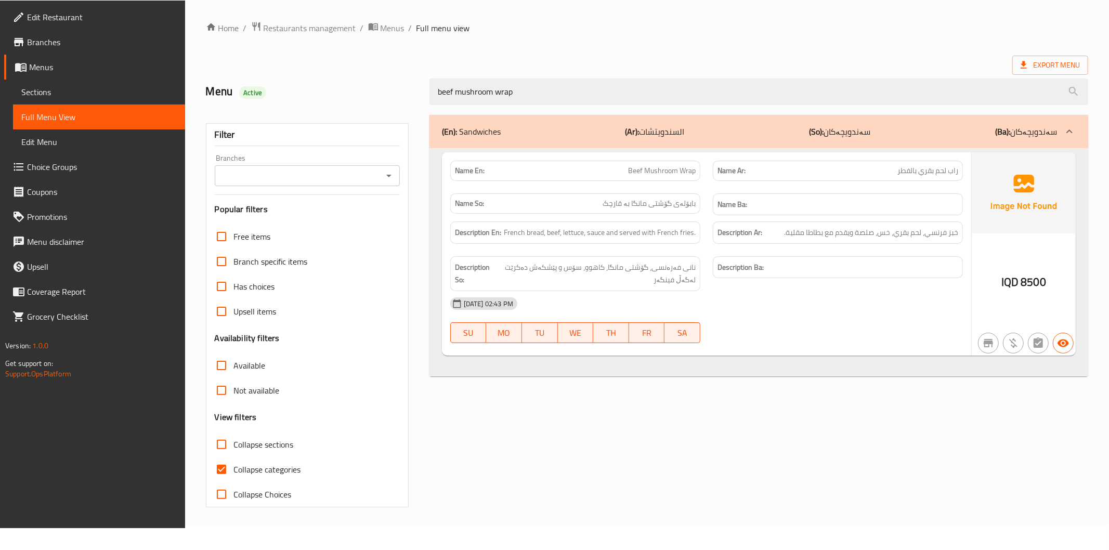
scroll to position [3, 0]
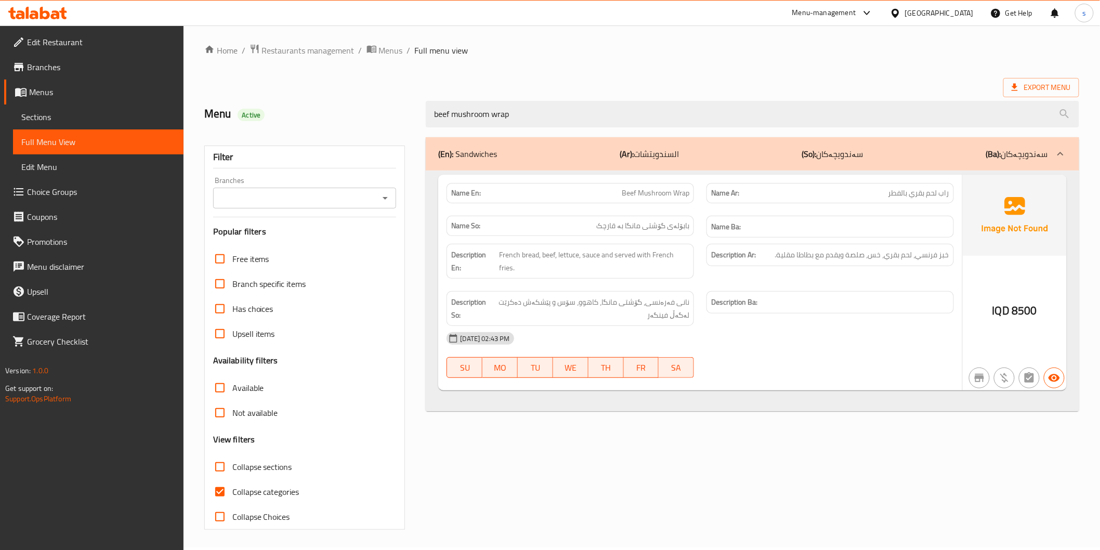
click at [760, 54] on ol "Home / Restaurants management / Menus / Full menu view" at bounding box center [641, 51] width 875 height 14
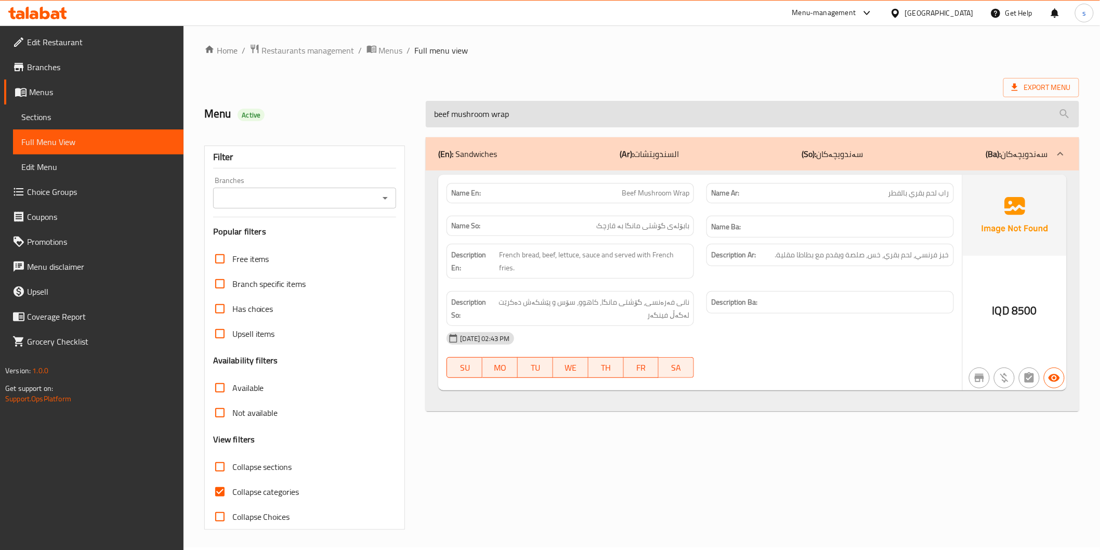
click at [746, 101] on input "beef mushroom wrap" at bounding box center [752, 114] width 653 height 27
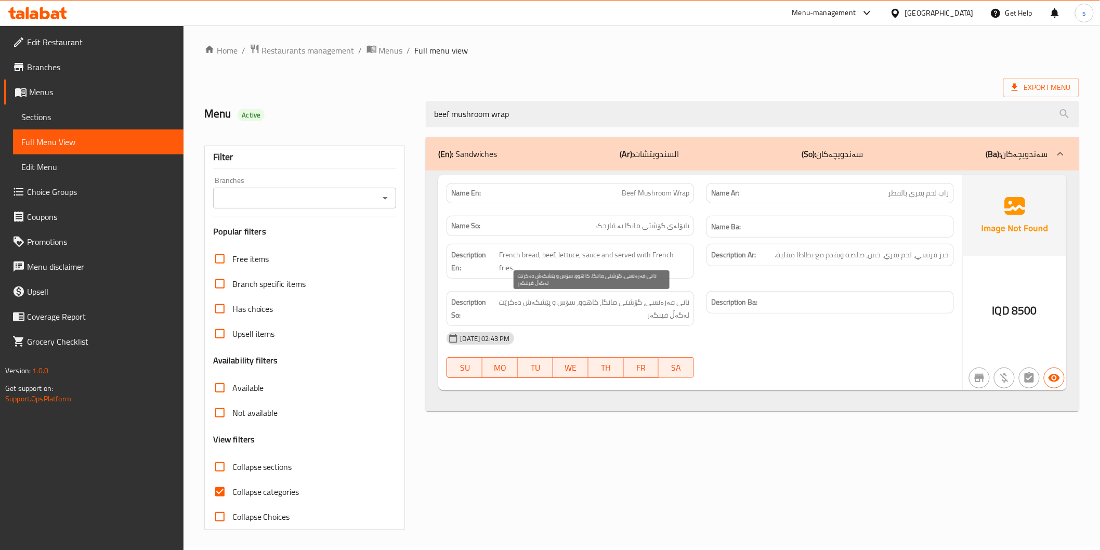
click at [604, 304] on span "نانی فەرەنسی، گۆشتی مانگا، کاهوو، سۆس و پێشکەش دەکرێت لەگەڵ فینگەر" at bounding box center [591, 308] width 198 height 25
drag, startPoint x: 510, startPoint y: 123, endPoint x: 403, endPoint y: 127, distance: 107.2
click at [403, 127] on div "Menu Active beef mushroom wrap" at bounding box center [642, 114] width 888 height 46
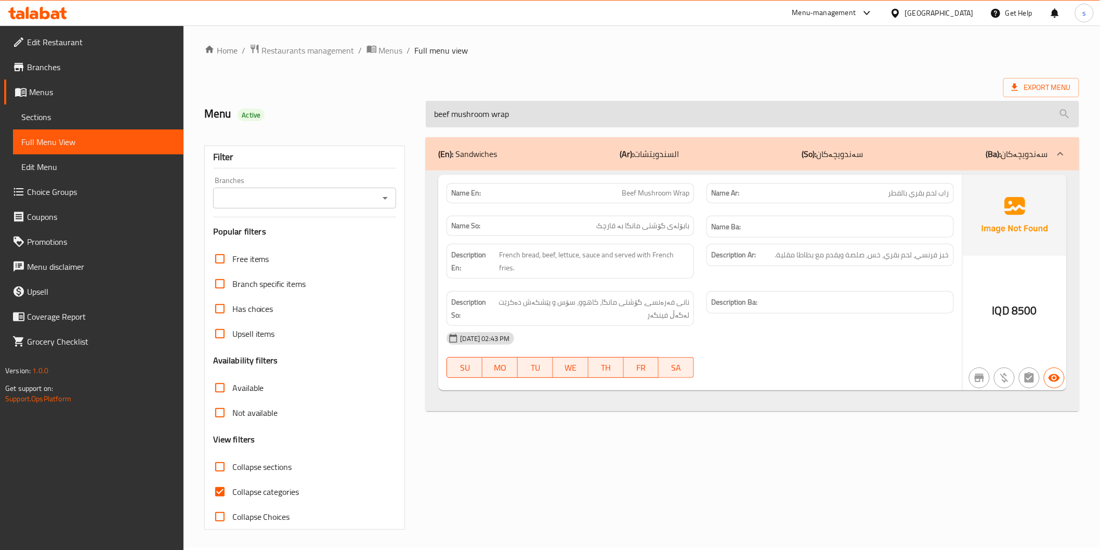
click at [491, 123] on input "beef mushroom wrap" at bounding box center [752, 114] width 653 height 27
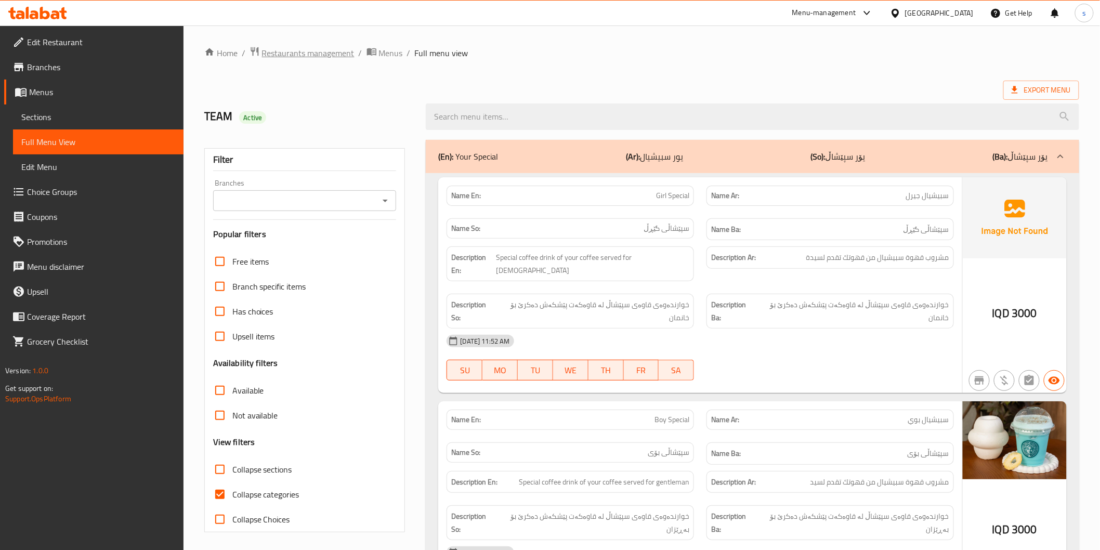
click at [342, 53] on span "Restaurants management" at bounding box center [308, 53] width 93 height 12
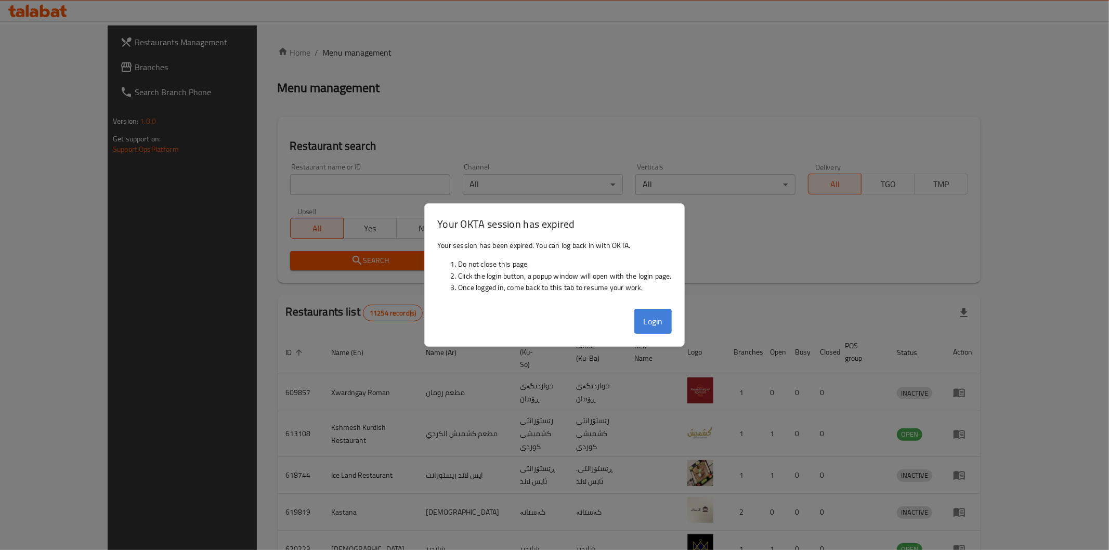
click at [659, 328] on button "Login" at bounding box center [652, 321] width 37 height 25
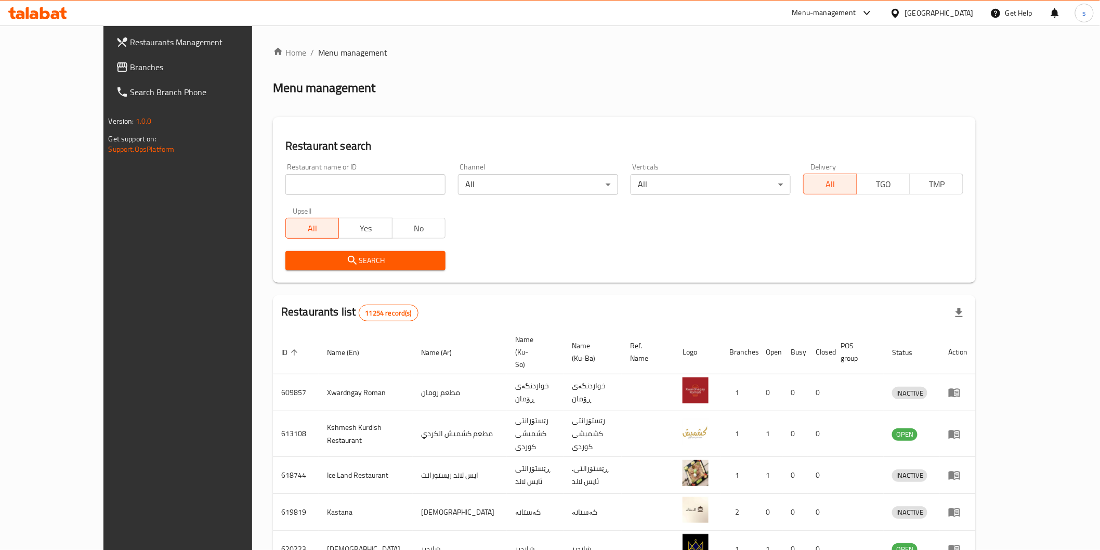
click at [455, 72] on div "Home / Menu management Menu management Restaurant search Restaurant name or ID …" at bounding box center [624, 416] width 703 height 741
click at [370, 180] on input "search" at bounding box center [365, 184] width 160 height 21
paste input "MOD Cafe"
type input "MOD Cafe"
click button "Search" at bounding box center [365, 260] width 160 height 19
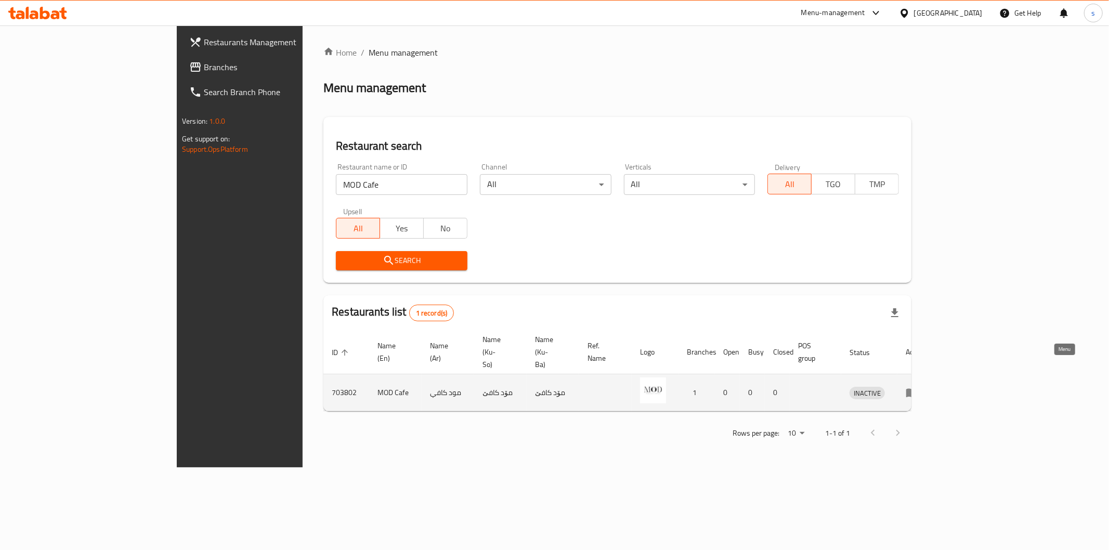
click at [918, 386] on icon "enhanced table" at bounding box center [912, 392] width 12 height 12
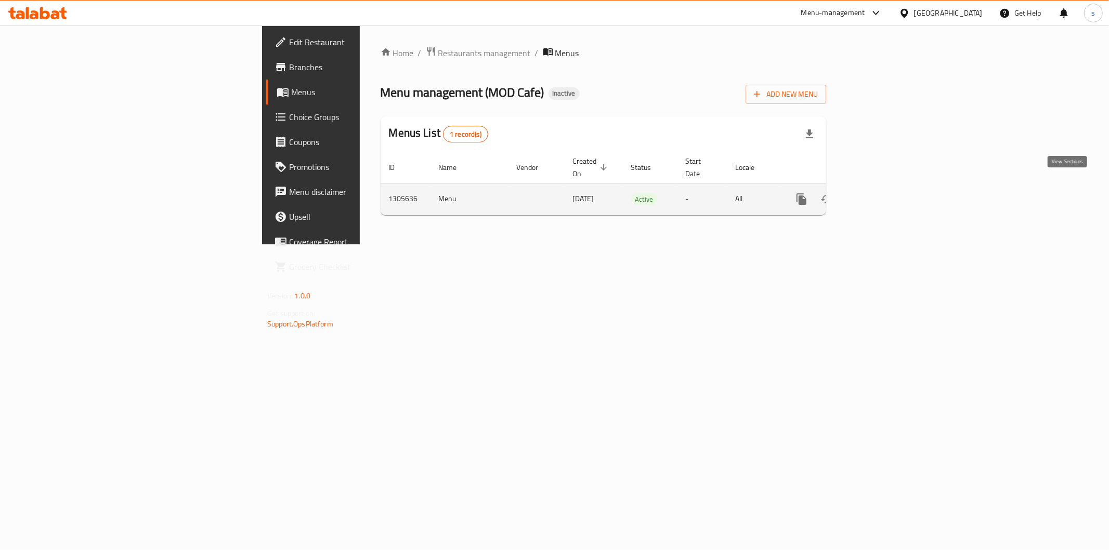
click at [883, 193] on icon "enhanced table" at bounding box center [876, 199] width 12 height 12
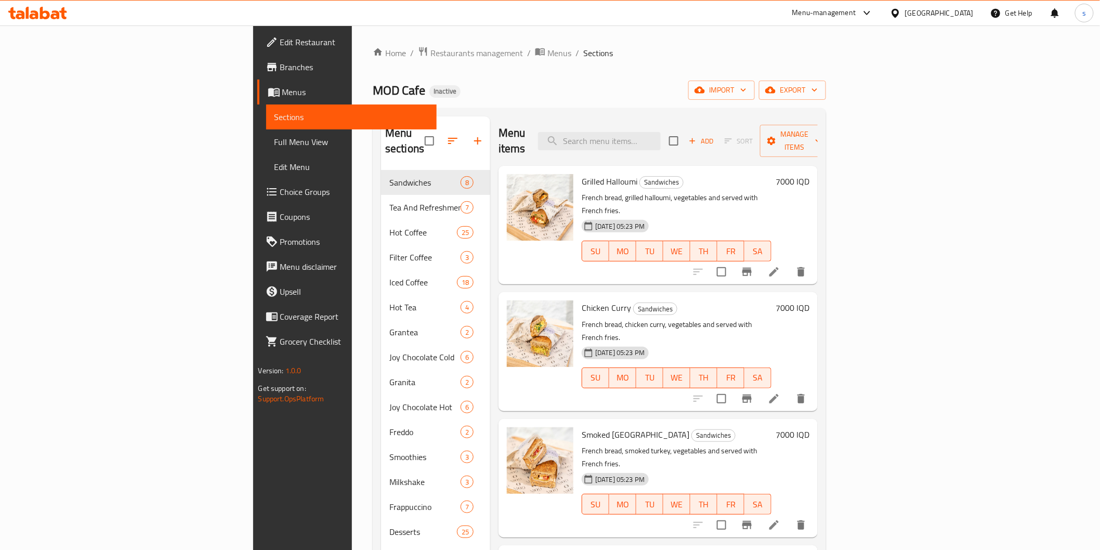
click at [275, 136] on span "Full Menu View" at bounding box center [352, 142] width 154 height 12
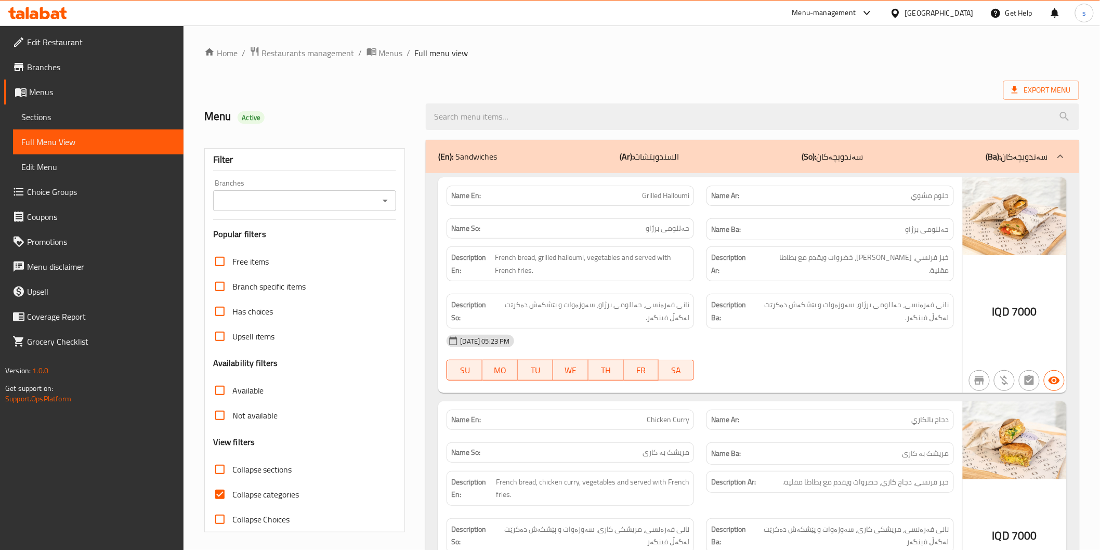
click at [367, 202] on input "Branches" at bounding box center [296, 200] width 160 height 15
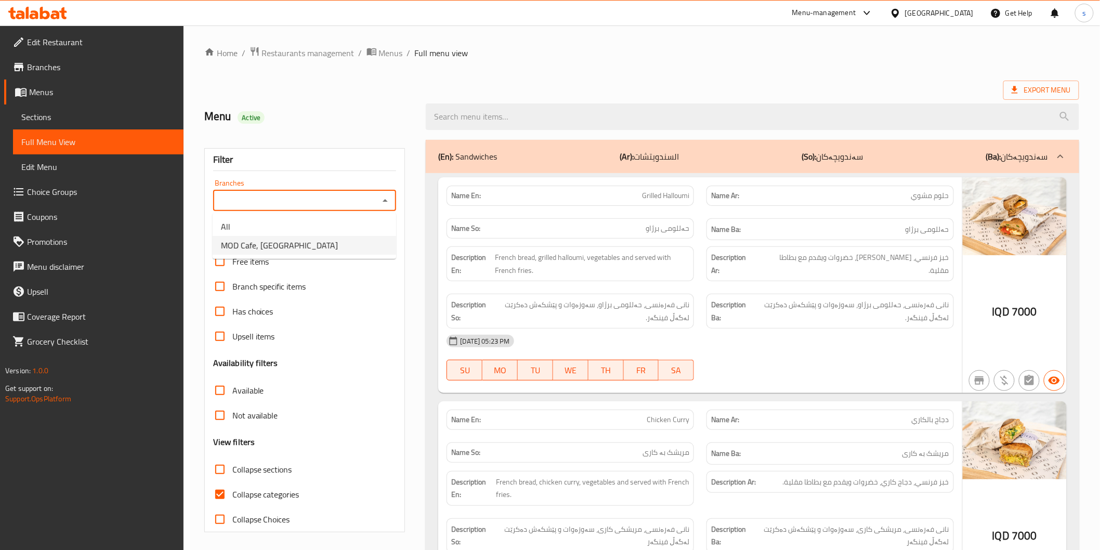
click at [370, 239] on li "MOD Cafe, English Village" at bounding box center [305, 245] width 184 height 19
type input "MOD Cafe, English Village"
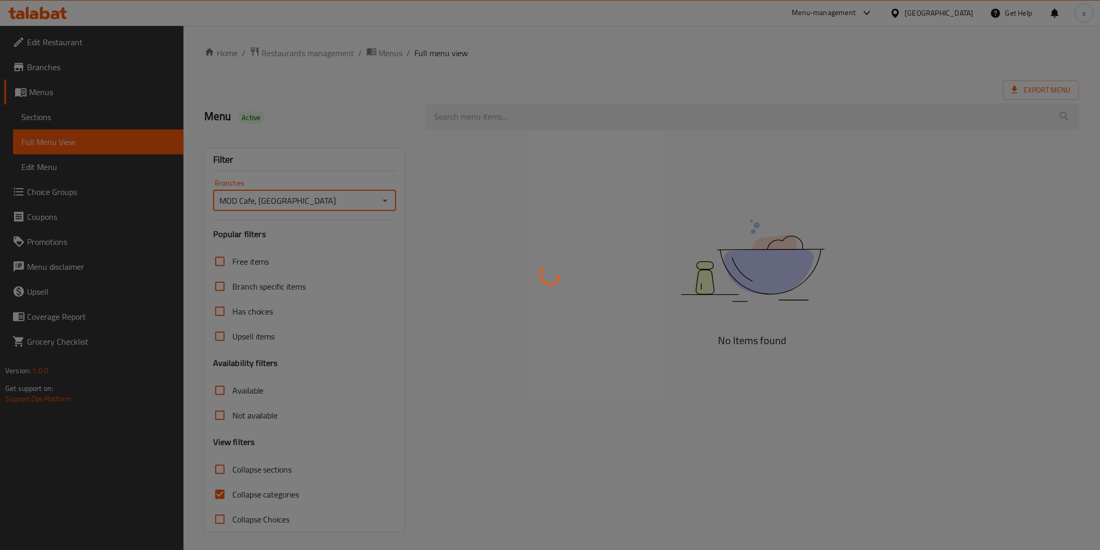
click at [484, 116] on div at bounding box center [550, 275] width 1100 height 550
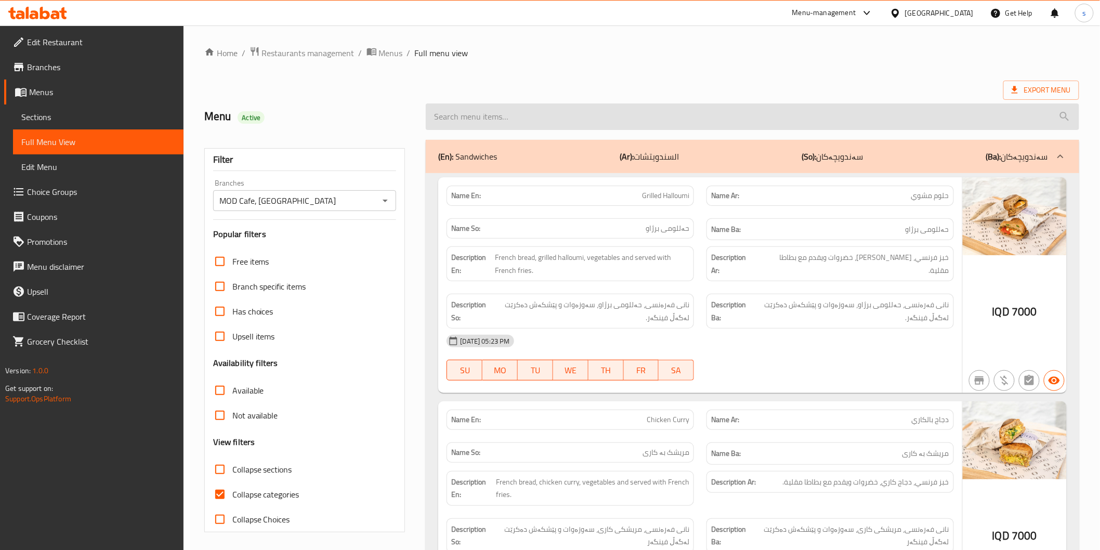
click at [663, 122] on input "search" at bounding box center [752, 116] width 653 height 27
paste input "beef mushroom wrap"
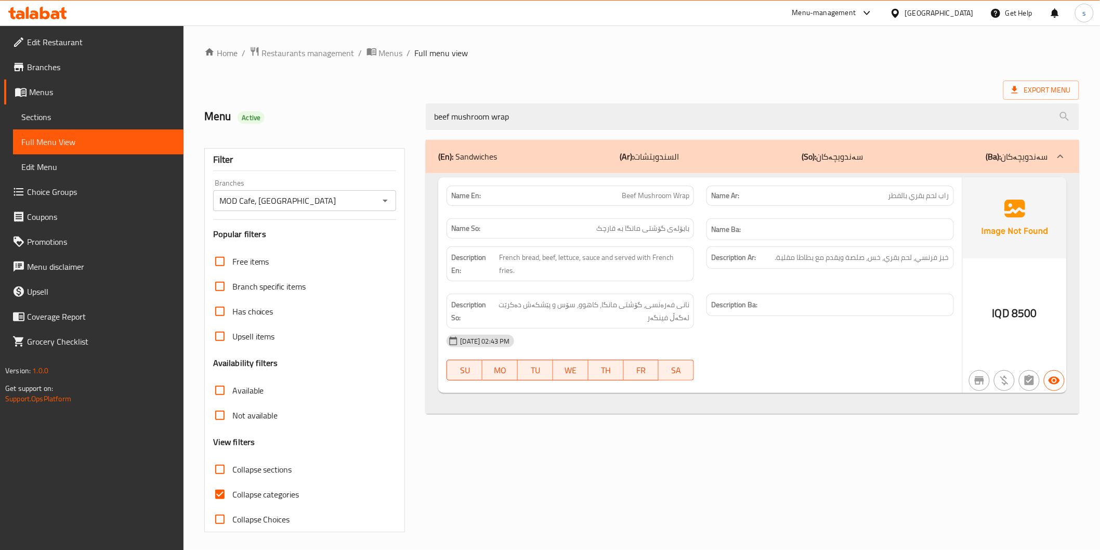
type input "beef mushroom wrap"
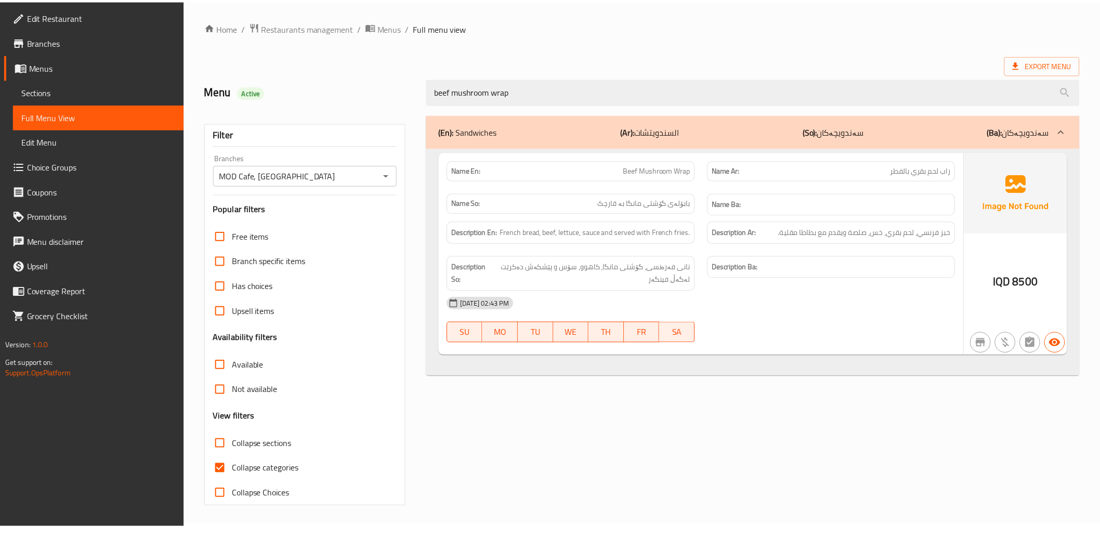
scroll to position [3, 0]
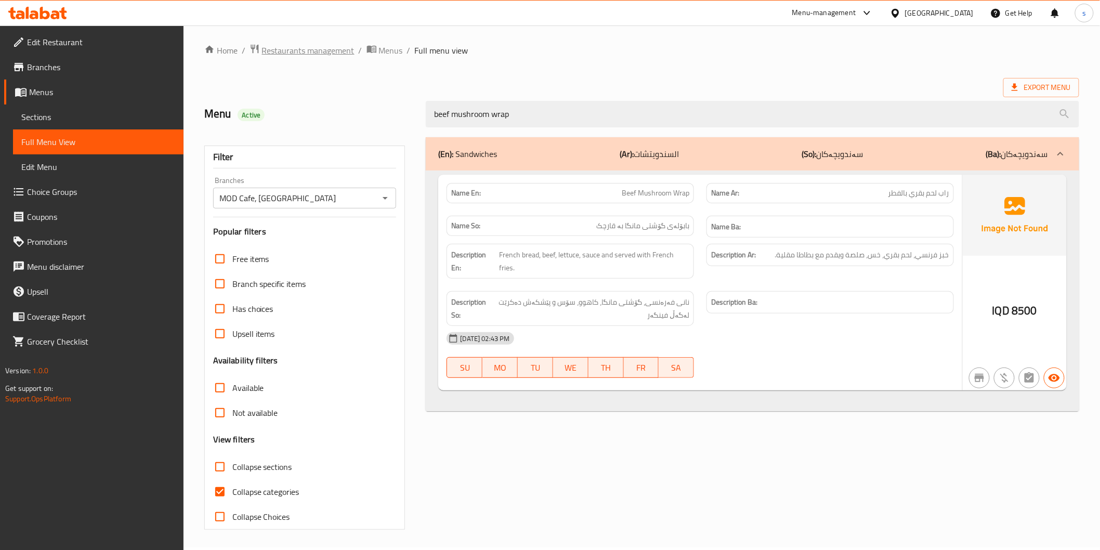
click at [341, 44] on span "Restaurants management" at bounding box center [308, 50] width 93 height 12
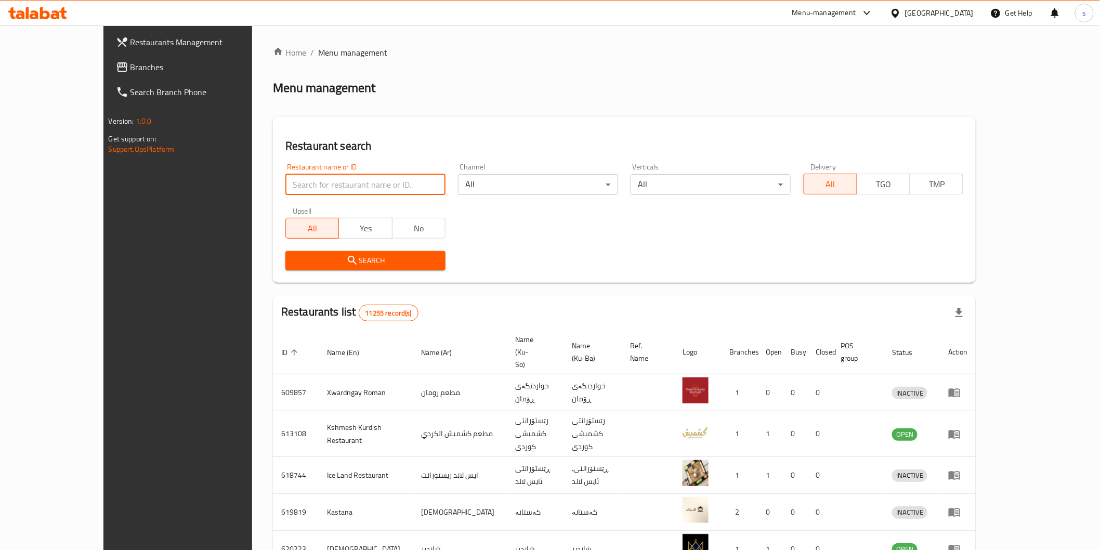
click at [303, 174] on input "search" at bounding box center [365, 184] width 160 height 21
paste input "Your Coffee"
type input "Your Coffee"
click button "Search" at bounding box center [365, 260] width 160 height 19
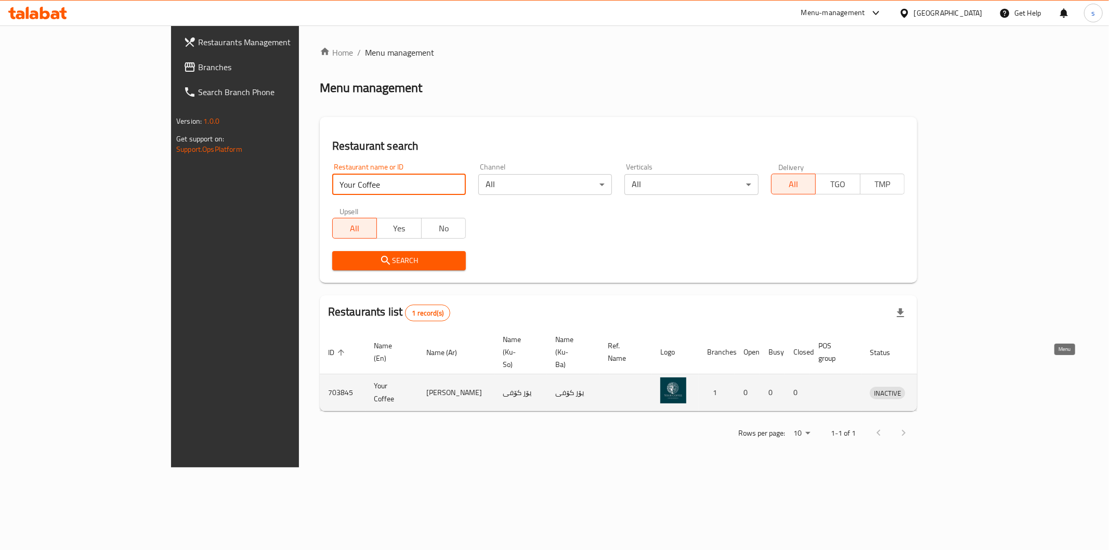
click at [945, 386] on link "enhanced table" at bounding box center [935, 392] width 19 height 12
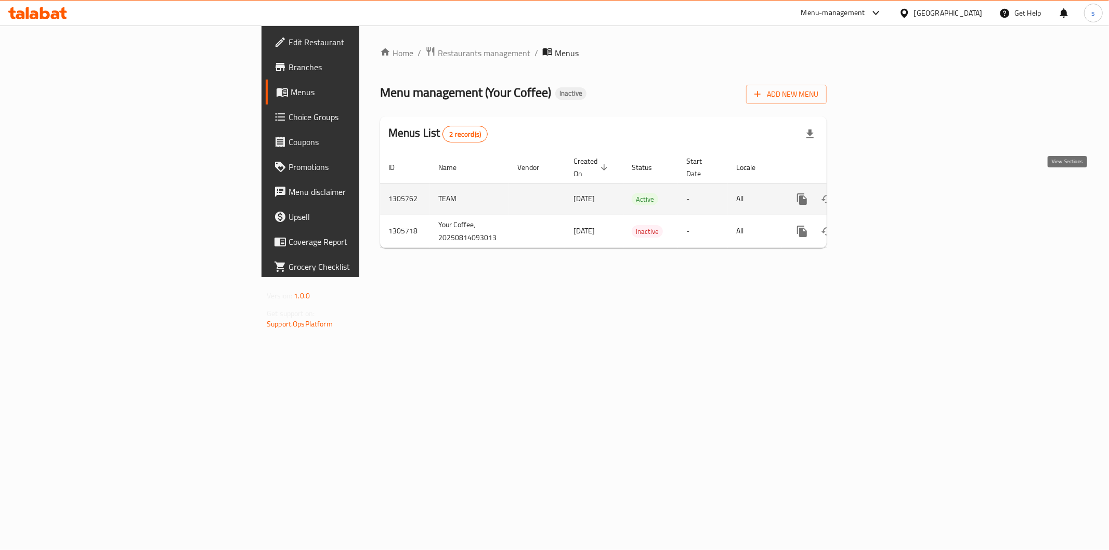
click at [883, 193] on icon "enhanced table" at bounding box center [877, 199] width 12 height 12
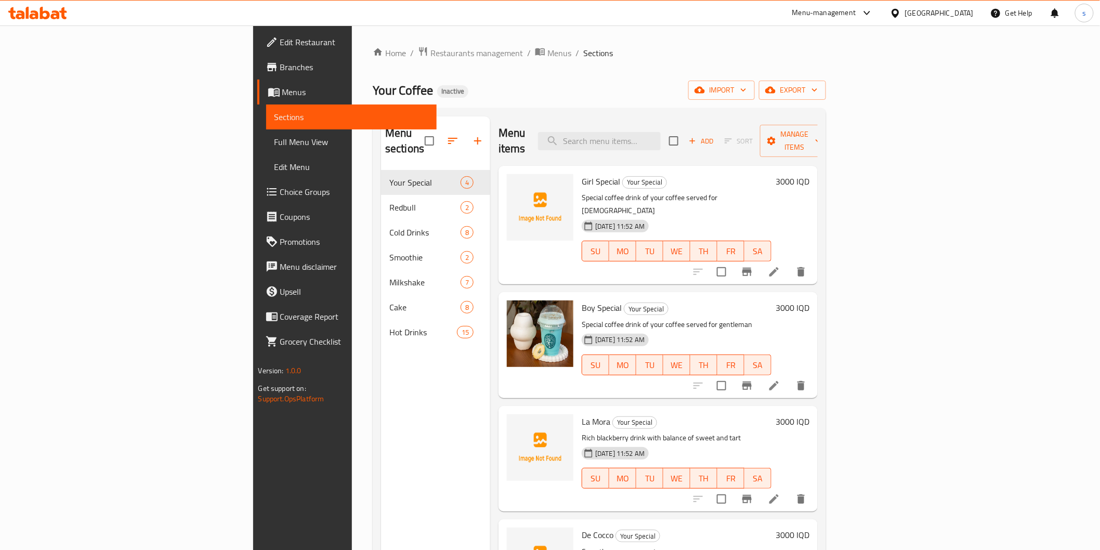
click at [275, 140] on span "Full Menu View" at bounding box center [352, 142] width 154 height 12
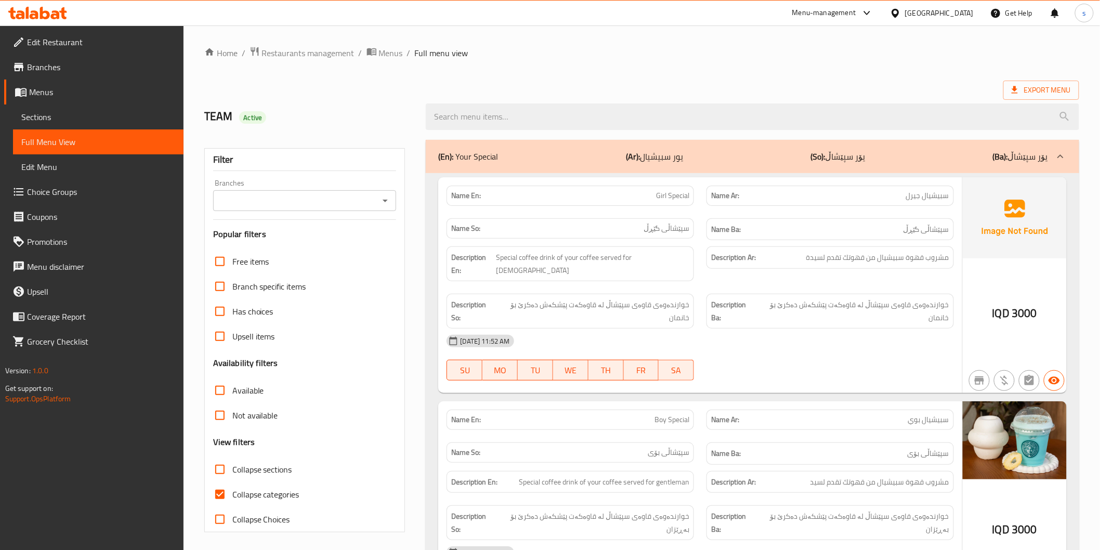
click at [368, 198] on input "Branches" at bounding box center [296, 200] width 160 height 15
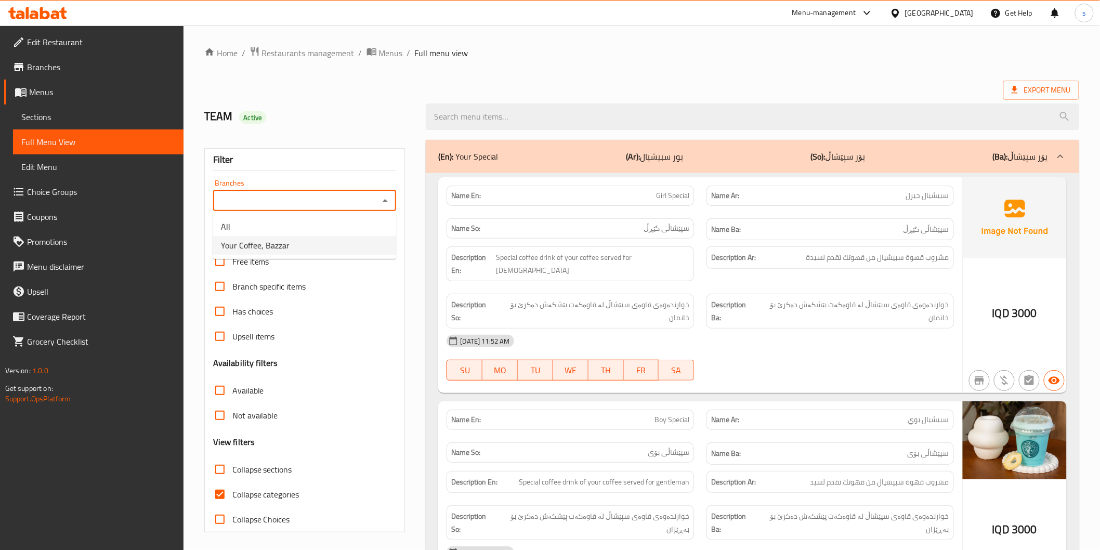
click at [361, 244] on li "Your Coffee, Bazzar" at bounding box center [305, 245] width 184 height 19
type input "Your Coffee, Bazzar"
click at [289, 494] on span "Collapse categories" at bounding box center [265, 494] width 67 height 12
click at [232, 494] on input "Collapse categories" at bounding box center [219, 494] width 25 height 25
checkbox input "false"
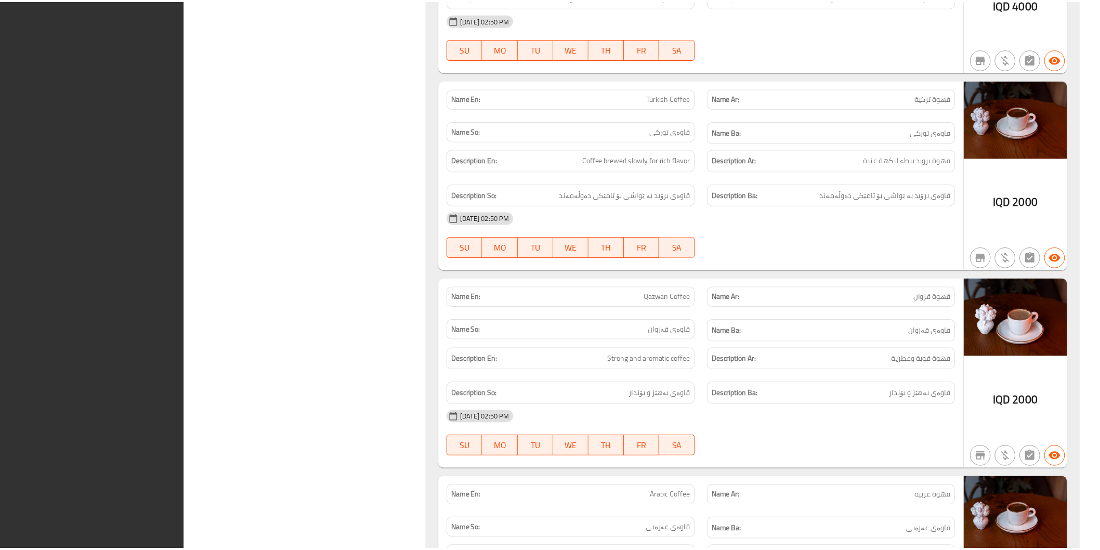
scroll to position [9199, 0]
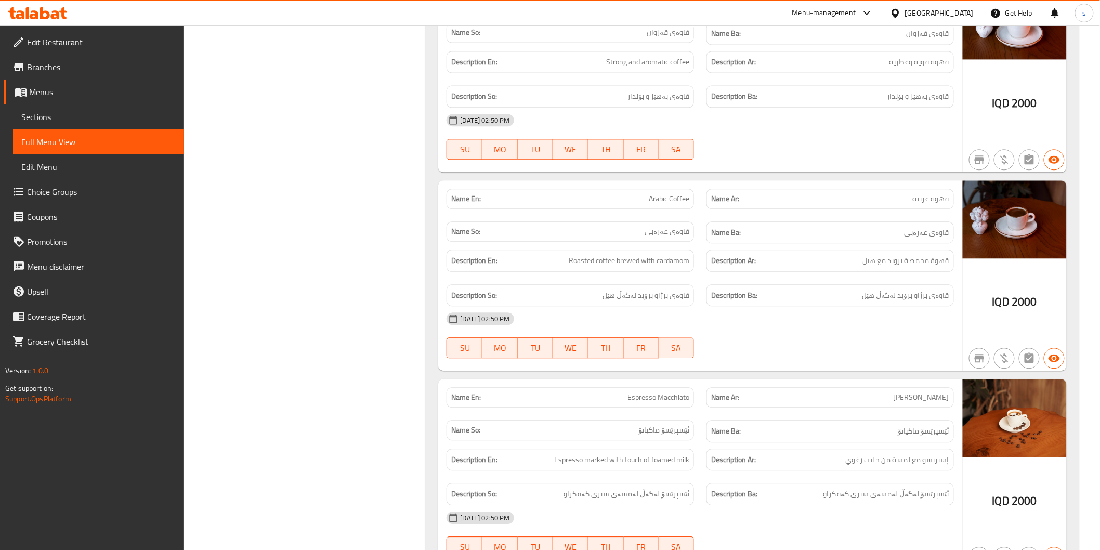
click at [42, 7] on icon at bounding box center [45, 13] width 10 height 12
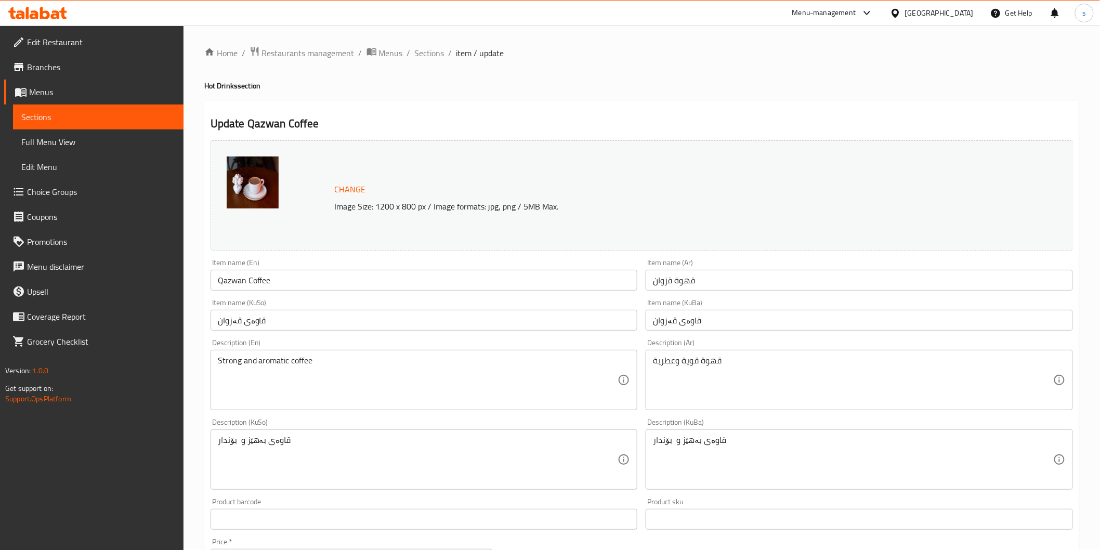
click at [338, 40] on div "Home / Restaurants management / Menus / Sections / item / update Hot Drinks sec…" at bounding box center [642, 447] width 917 height 844
click at [339, 47] on span "Restaurants management" at bounding box center [308, 53] width 93 height 12
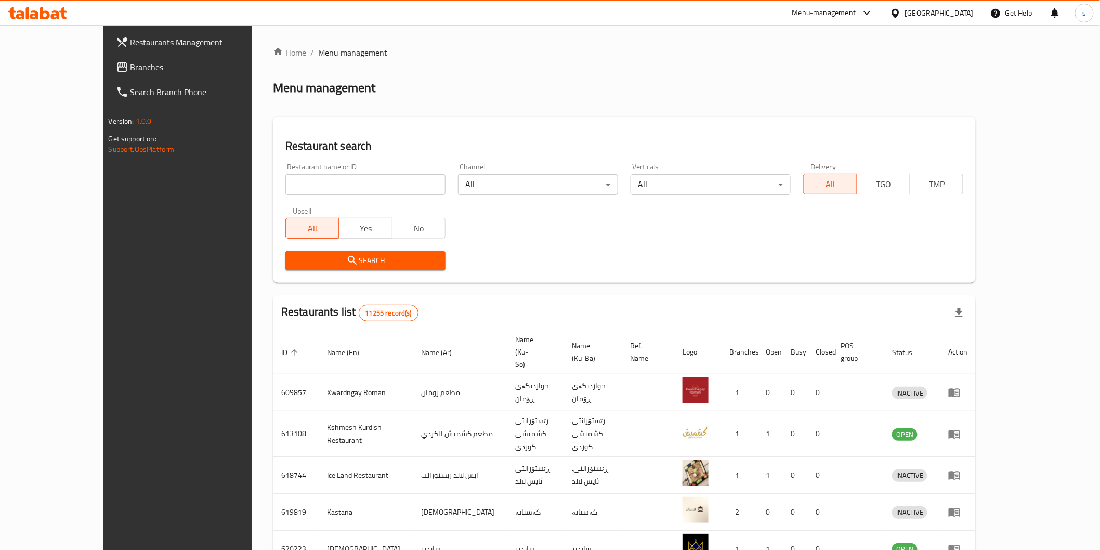
click at [388, 177] on input "search" at bounding box center [365, 184] width 160 height 21
paste input "Jawad Abo Hamza Restaurant - [GEOGRAPHIC_DATA]"
click button "Search" at bounding box center [365, 260] width 160 height 19
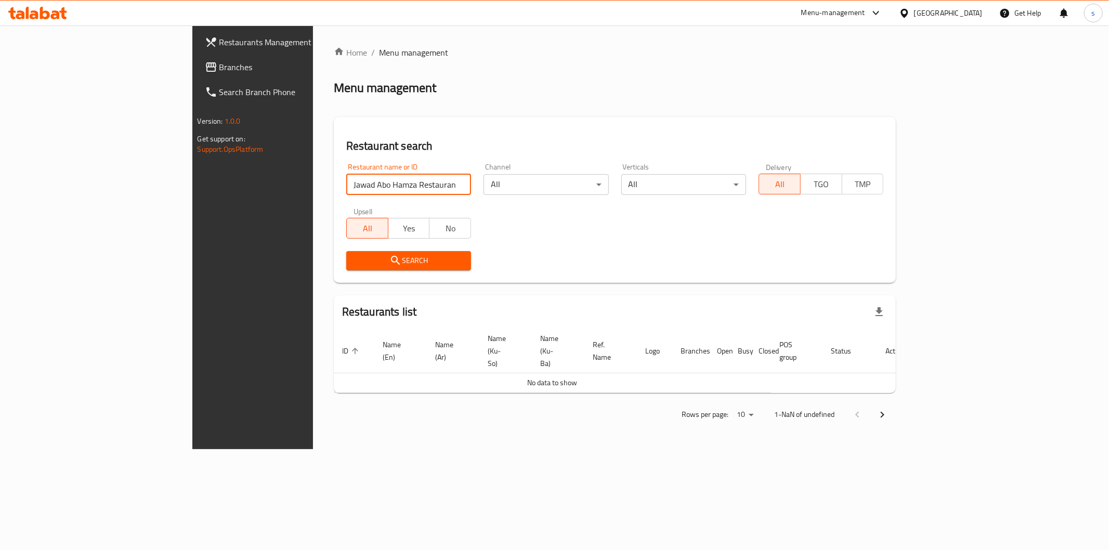
click button "Search" at bounding box center [408, 260] width 125 height 19
type input "Jawad Abo Hamza Rest"
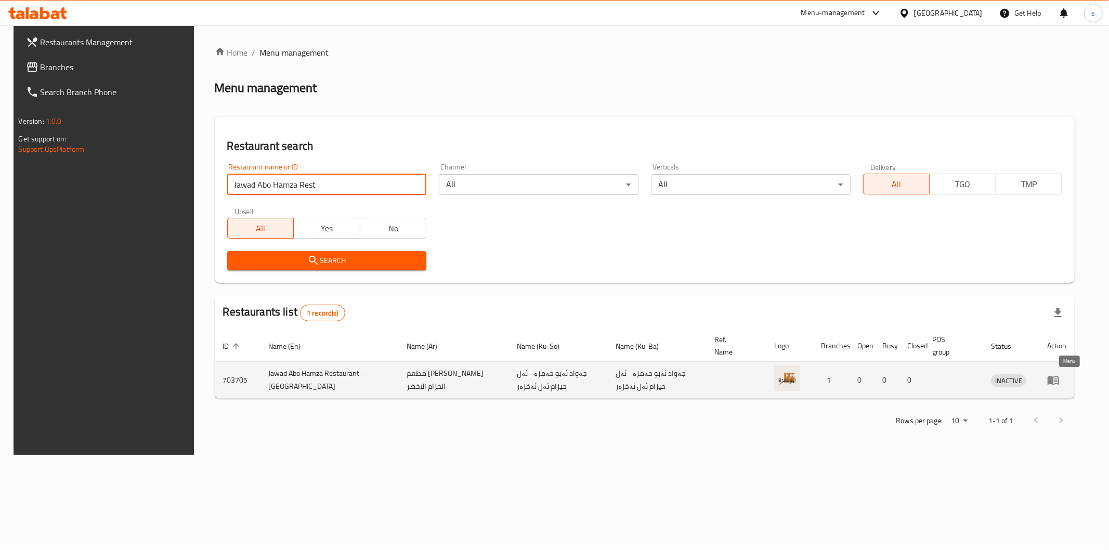
click at [1060, 374] on icon "enhanced table" at bounding box center [1053, 380] width 12 height 12
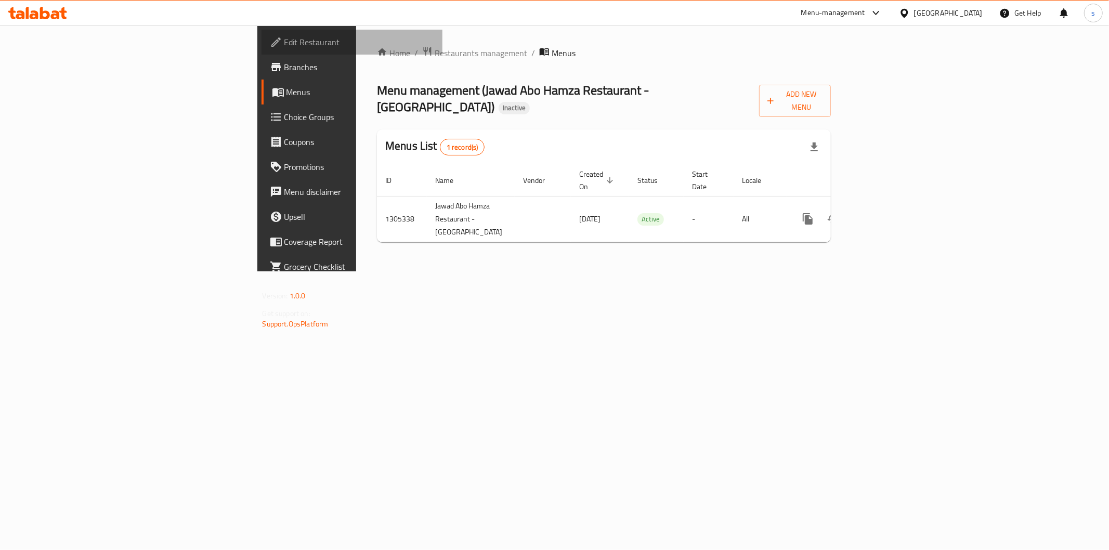
click at [262, 50] on link "Edit Restaurant" at bounding box center [352, 42] width 181 height 25
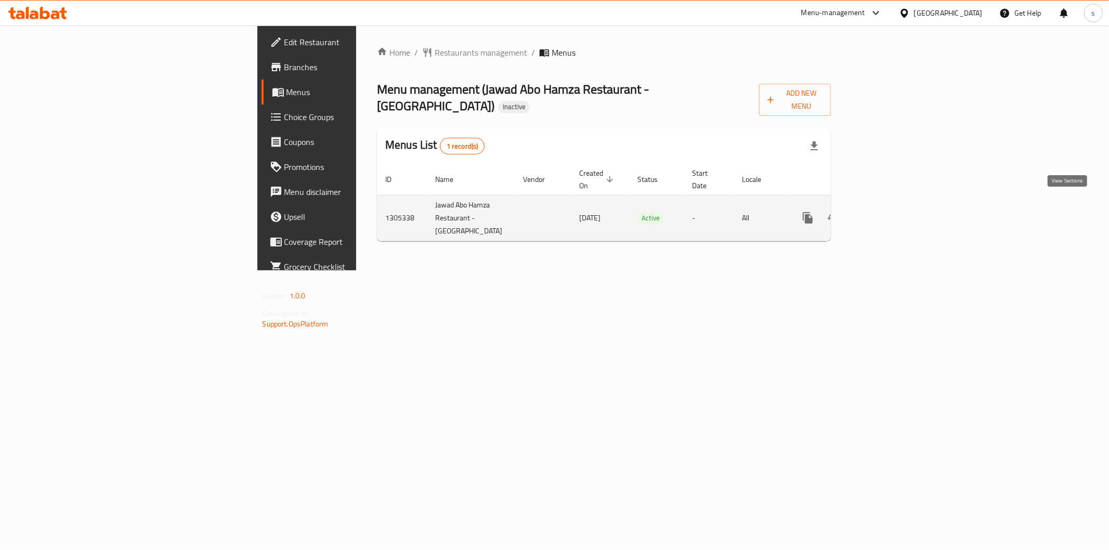
click at [895, 216] on link "enhanced table" at bounding box center [882, 217] width 25 height 25
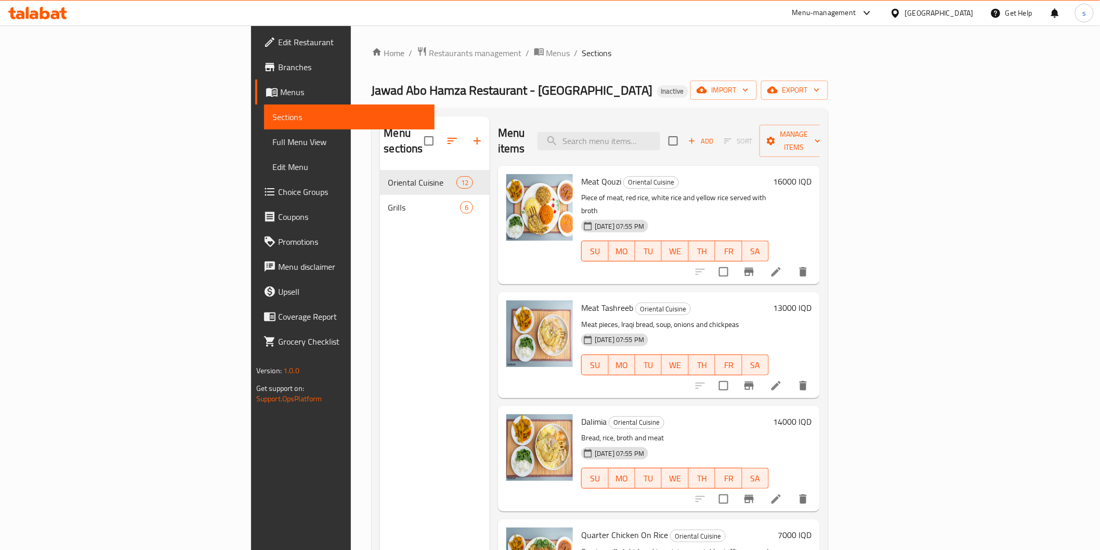
click at [272, 141] on span "Full Menu View" at bounding box center [349, 142] width 154 height 12
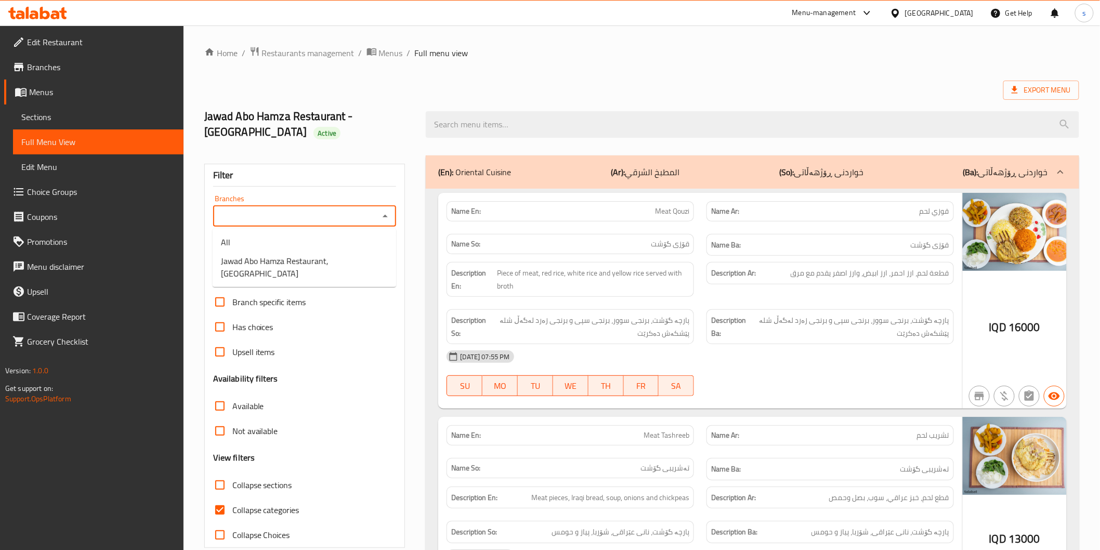
click at [341, 209] on input "Branches" at bounding box center [296, 216] width 160 height 15
click at [335, 272] on span "Jawad Abo Hamza Restaurant, [GEOGRAPHIC_DATA]" at bounding box center [304, 267] width 167 height 25
type input "Jawad Abo Hamza Restaurant, [GEOGRAPHIC_DATA]"
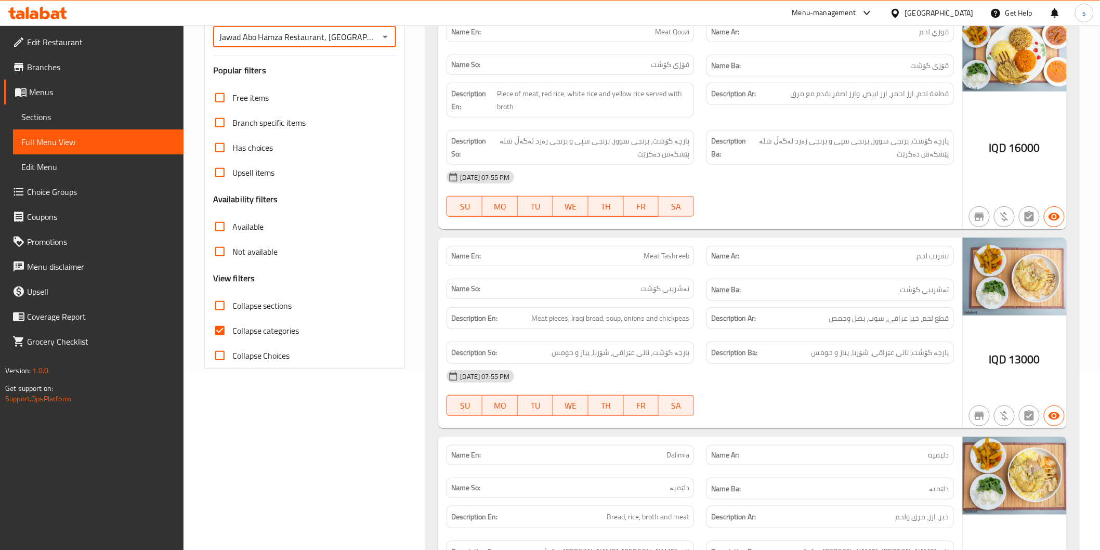
scroll to position [307, 0]
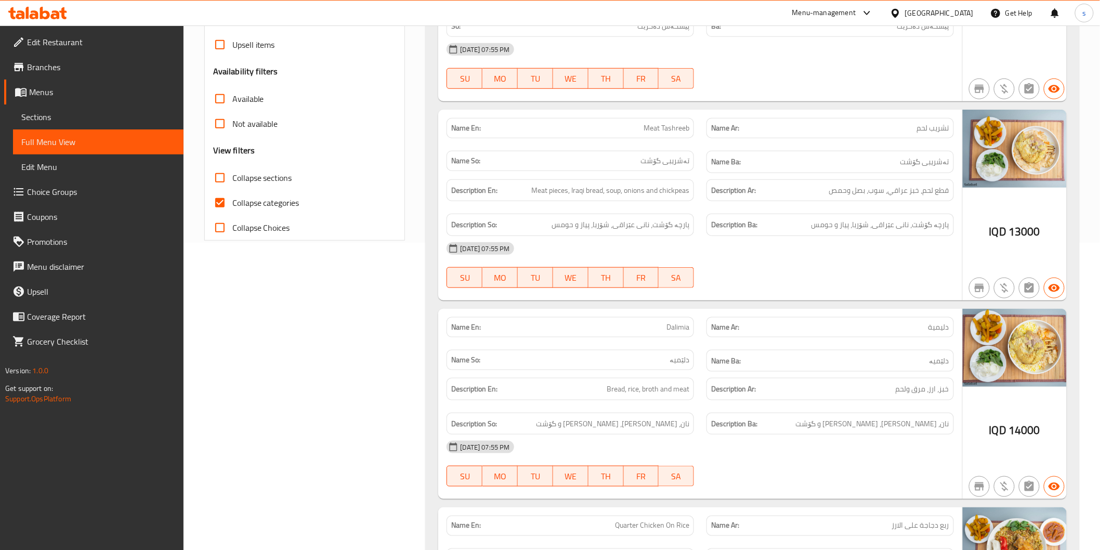
click at [272, 201] on span "Collapse categories" at bounding box center [265, 203] width 67 height 12
click at [232, 201] on input "Collapse categories" at bounding box center [219, 202] width 25 height 25
checkbox input "false"
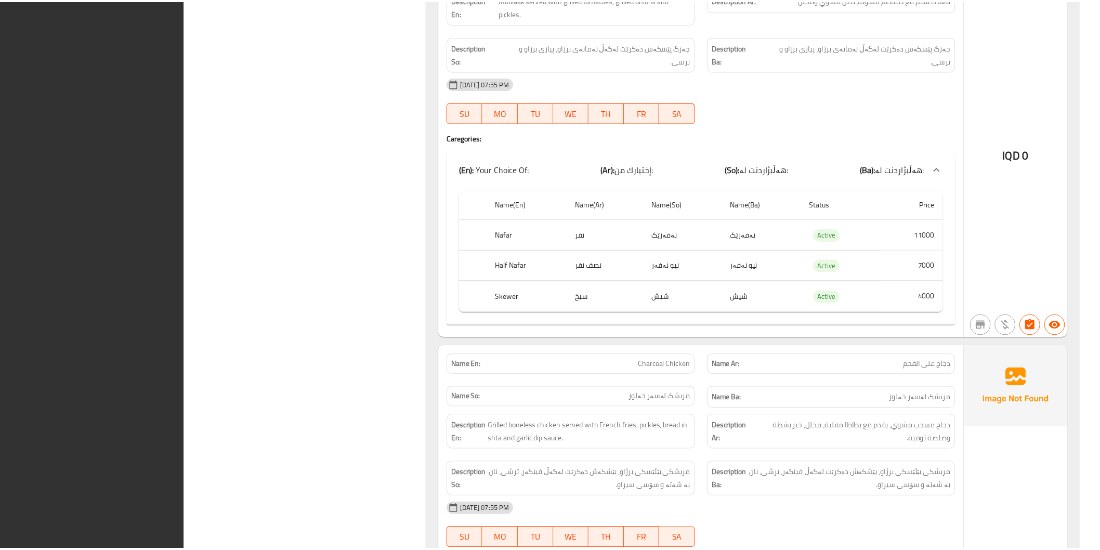
scroll to position [5111, 0]
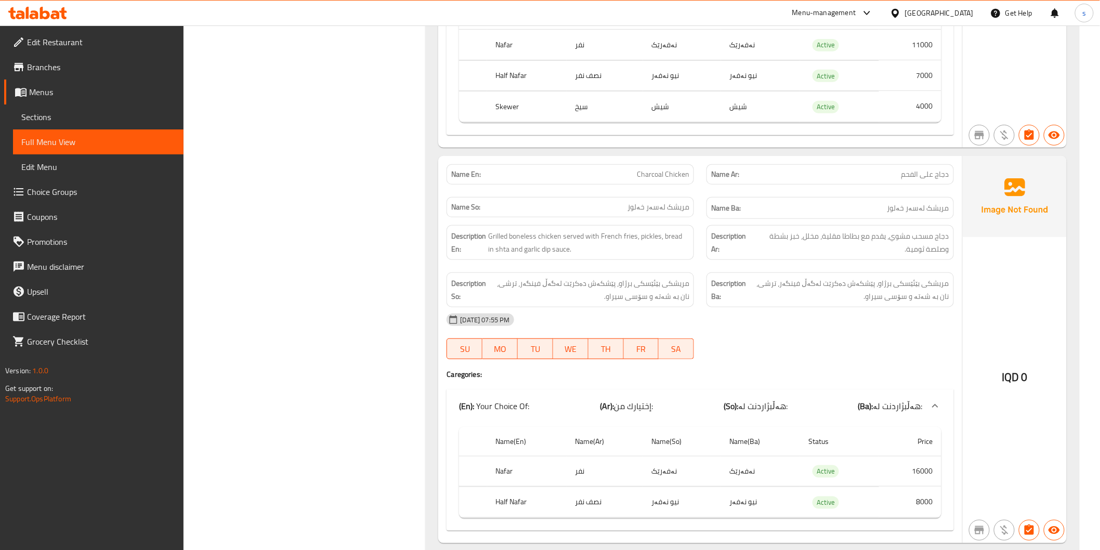
click at [28, 18] on icon at bounding box center [27, 13] width 3 height 12
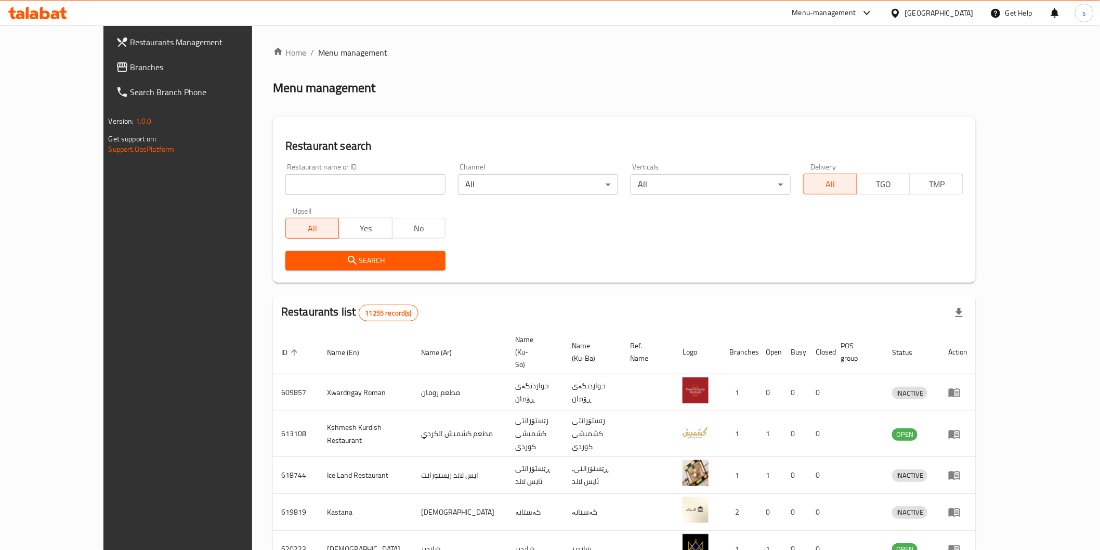
click at [335, 185] on input "search" at bounding box center [365, 184] width 160 height 21
paste input "Gzngi twy [PERSON_NAME]"
click button "Search" at bounding box center [365, 260] width 160 height 19
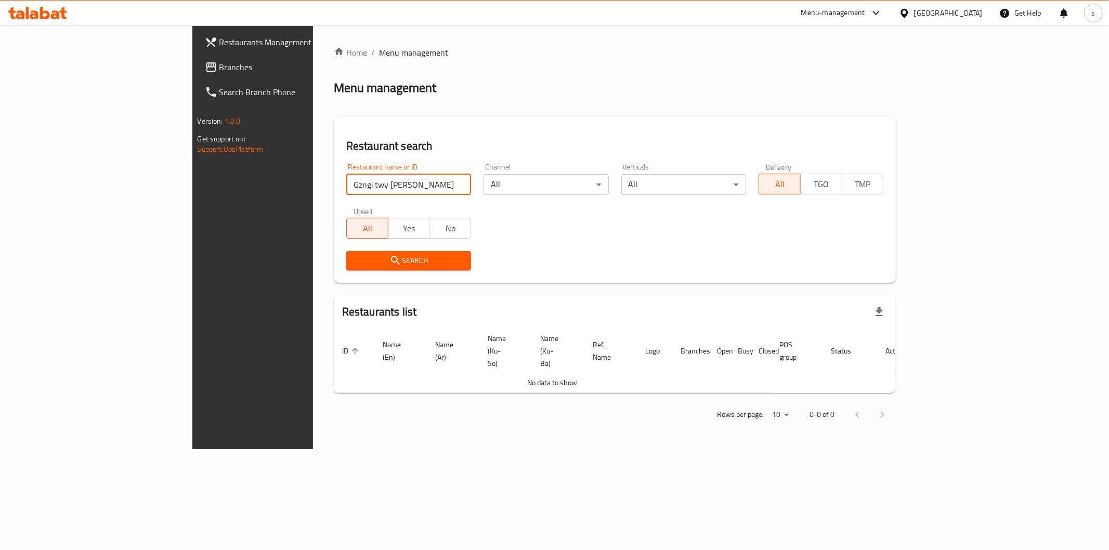
click at [346, 180] on input "Gzngi twy [PERSON_NAME]" at bounding box center [408, 184] width 125 height 21
click at [346, 186] on input "Gzngi twy ma" at bounding box center [408, 184] width 125 height 21
click button "Search" at bounding box center [408, 260] width 125 height 19
click at [346, 184] on input "Gzngi tuy ma" at bounding box center [408, 184] width 125 height 21
click button "Search" at bounding box center [408, 260] width 125 height 19
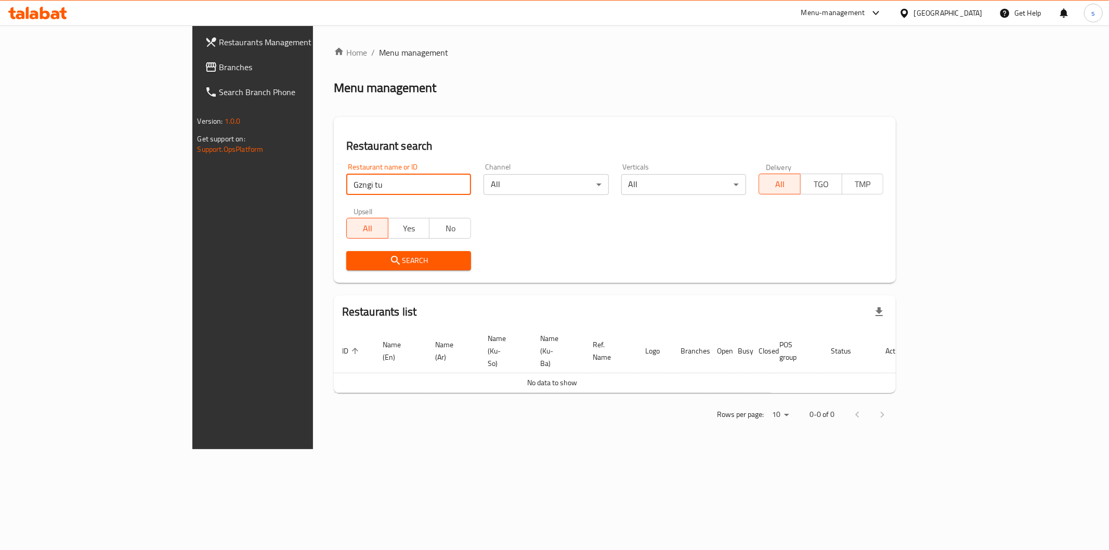
click button "Search" at bounding box center [408, 260] width 125 height 19
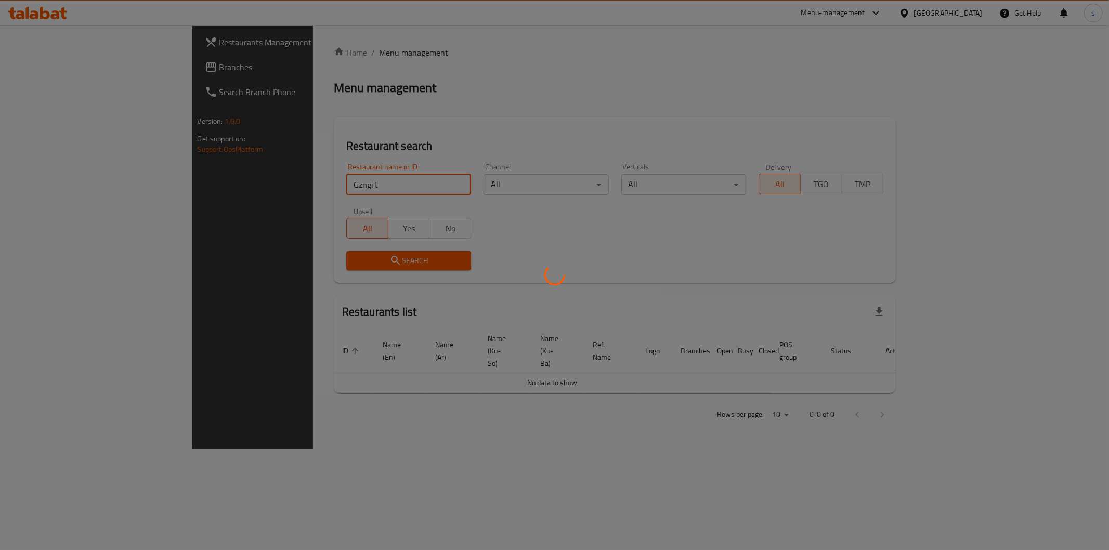
click button "Search" at bounding box center [408, 260] width 125 height 19
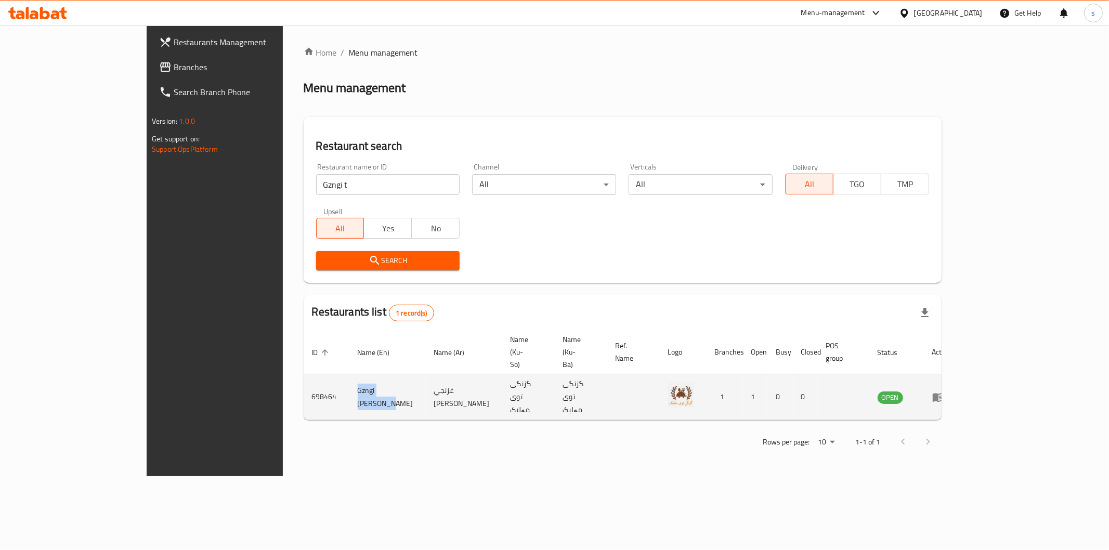
drag, startPoint x: 307, startPoint y: 369, endPoint x: 258, endPoint y: 361, distance: 49.0
click at [349, 374] on td "Gzngi [PERSON_NAME]" at bounding box center [387, 397] width 76 height 46
copy td "Gzngi [PERSON_NAME]"
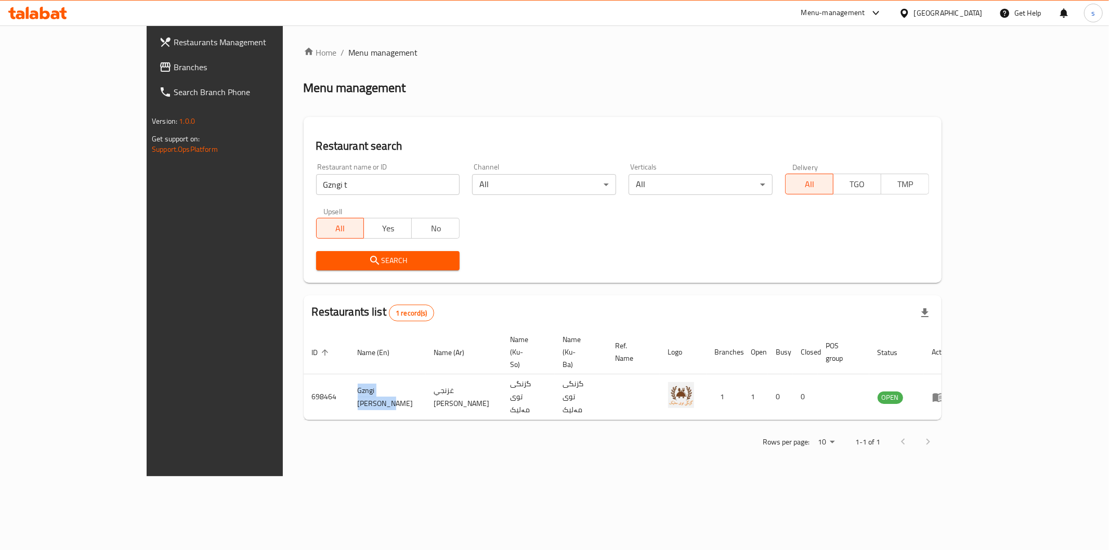
click at [328, 185] on input "Gzngi t" at bounding box center [388, 184] width 144 height 21
paste input "Gzngi [PERSON_NAME]"
click at [328, 185] on input "Gzngi Gzngi [PERSON_NAME]" at bounding box center [388, 184] width 144 height 21
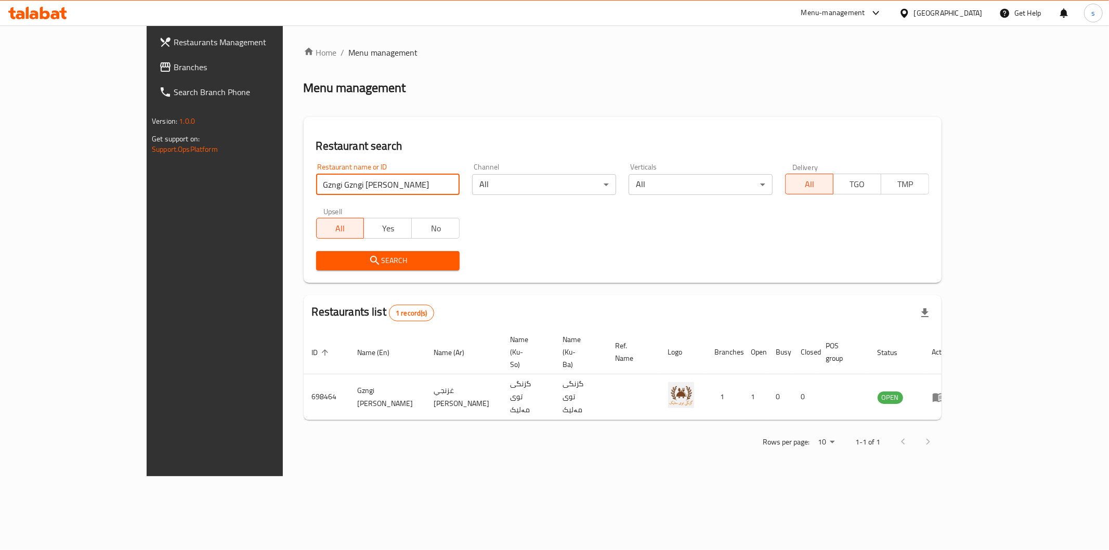
click at [328, 185] on input "Gzngi Gzngi [PERSON_NAME]" at bounding box center [388, 184] width 144 height 21
paste input "search"
type input "Gzngi [PERSON_NAME]"
click button "Search" at bounding box center [388, 260] width 144 height 19
click at [60, 19] on div at bounding box center [37, 13] width 75 height 21
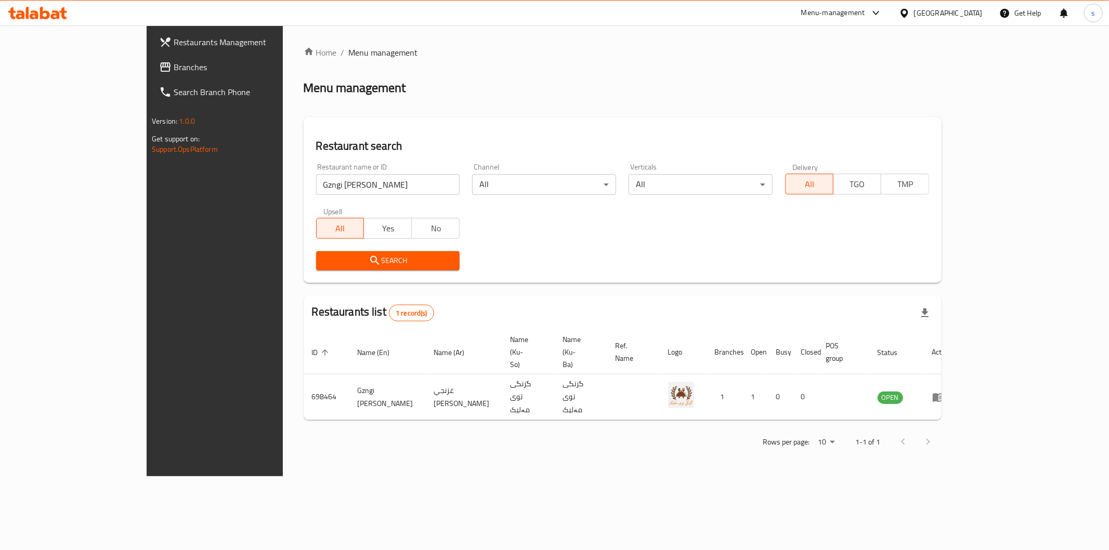
click at [59, 17] on icon at bounding box center [55, 14] width 9 height 9
